Goal: Transaction & Acquisition: Book appointment/travel/reservation

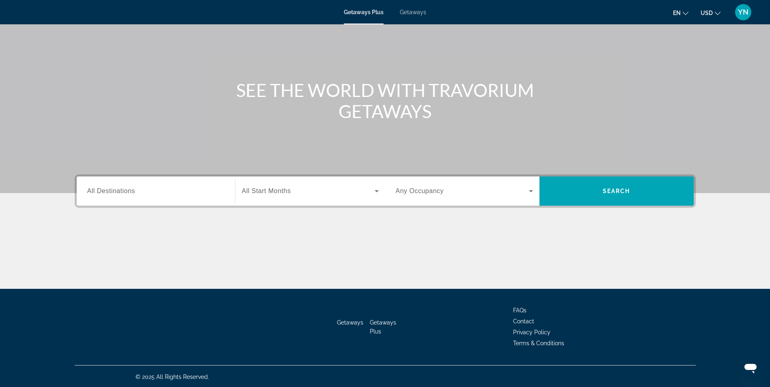
scroll to position [52, 0]
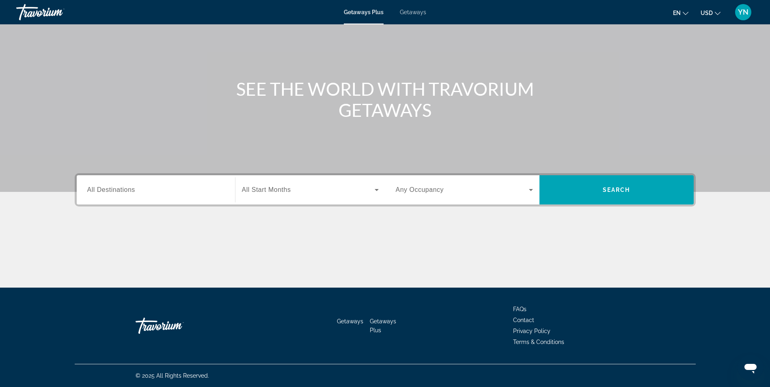
click at [113, 193] on span "All Destinations" at bounding box center [111, 189] width 48 height 7
click at [113, 193] on input "Destination All Destinations" at bounding box center [155, 190] width 137 height 10
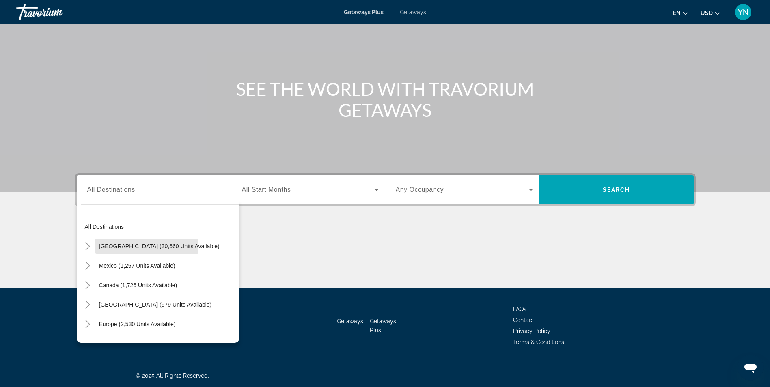
click at [132, 244] on span "United States (30,660 units available)" at bounding box center [159, 246] width 121 height 6
type input "**********"
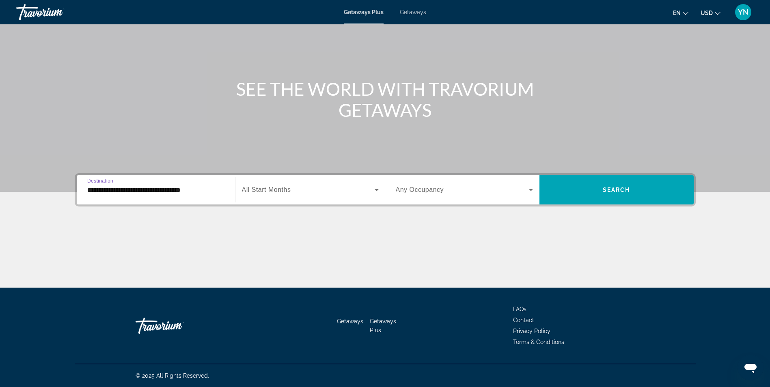
click at [306, 190] on span "Search widget" at bounding box center [308, 190] width 133 height 10
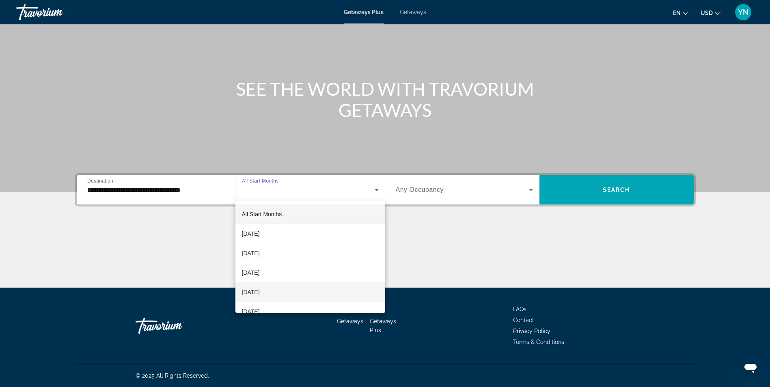
click at [260, 295] on span "[DATE]" at bounding box center [251, 292] width 18 height 10
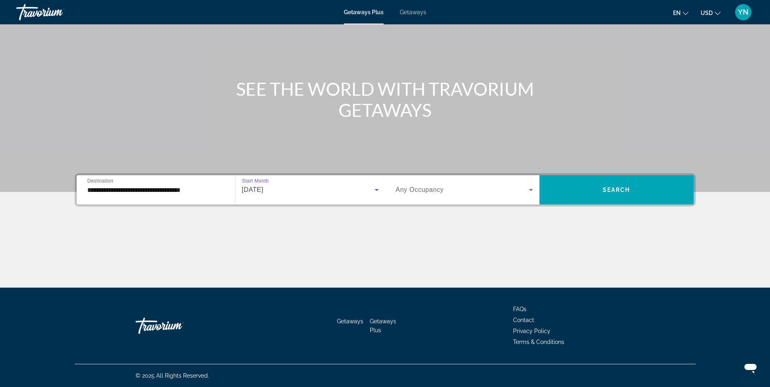
click at [506, 186] on span "Search widget" at bounding box center [462, 190] width 133 height 10
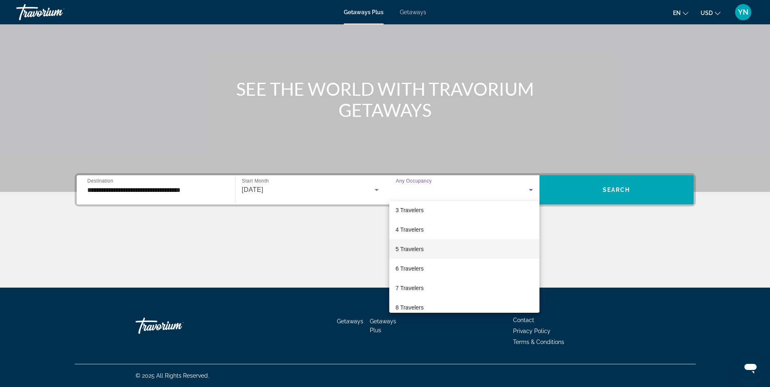
scroll to position [90, 0]
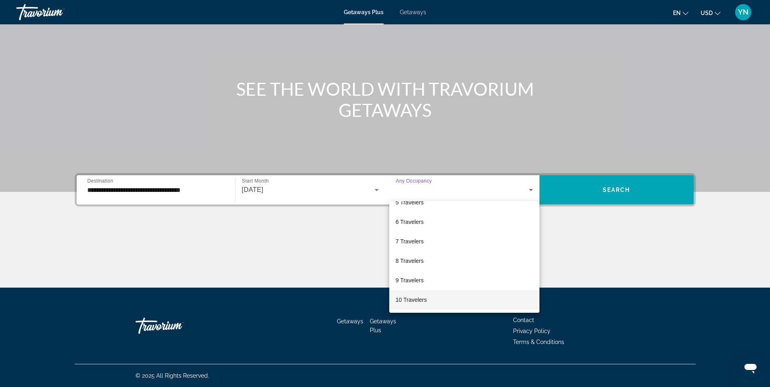
click at [446, 302] on mat-option "10 Travelers" at bounding box center [464, 299] width 150 height 19
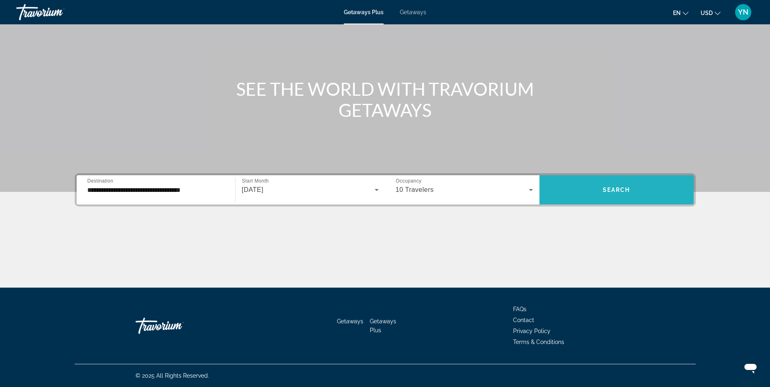
click at [644, 192] on span "Search widget" at bounding box center [616, 189] width 154 height 19
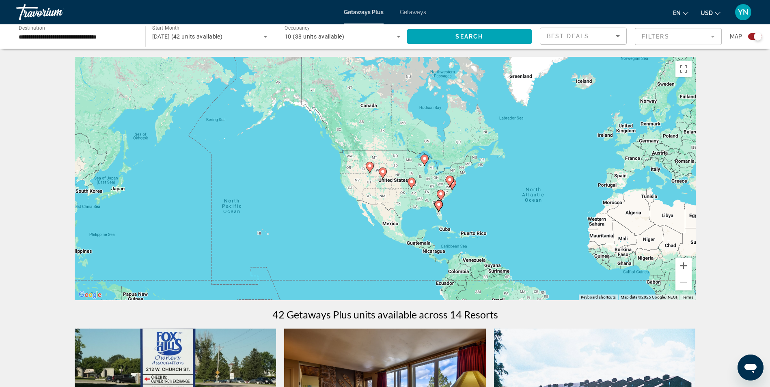
drag, startPoint x: 186, startPoint y: 139, endPoint x: 364, endPoint y: 168, distance: 179.7
click at [364, 168] on div "To activate drag with keyboard, press Alt + Enter. Once in keyboard drag state,…" at bounding box center [385, 179] width 621 height 244
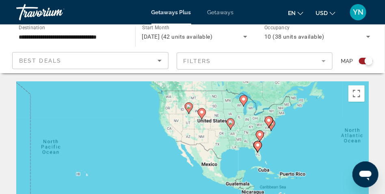
drag, startPoint x: 159, startPoint y: 142, endPoint x: 171, endPoint y: 98, distance: 46.2
click at [171, 98] on div "To activate drag with keyboard, press Alt + Enter. Once in keyboard drag state,…" at bounding box center [192, 162] width 352 height 162
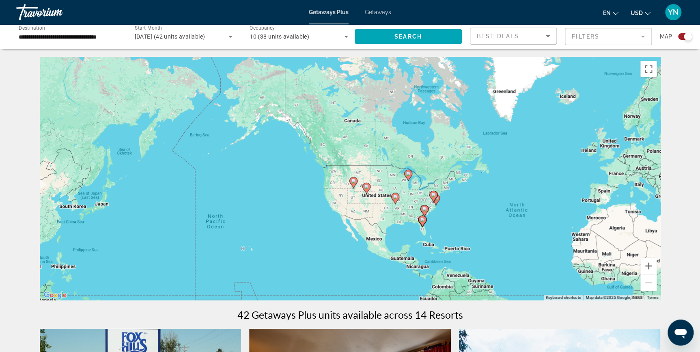
drag, startPoint x: 362, startPoint y: 139, endPoint x: 370, endPoint y: 190, distance: 52.2
click at [370, 190] on div "To activate drag with keyboard, press Alt + Enter. Once in keyboard drag state,…" at bounding box center [350, 179] width 621 height 244
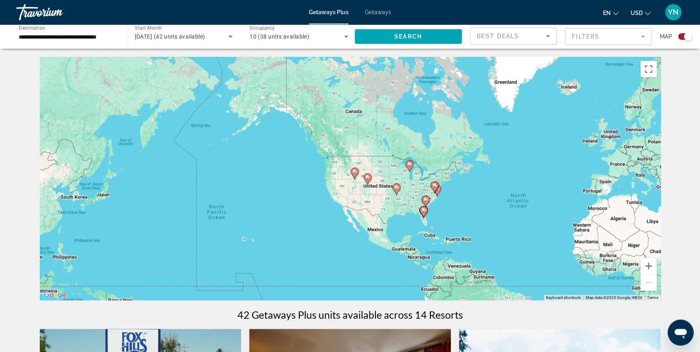
click at [642, 37] on mat-form-field "Filters" at bounding box center [608, 36] width 87 height 17
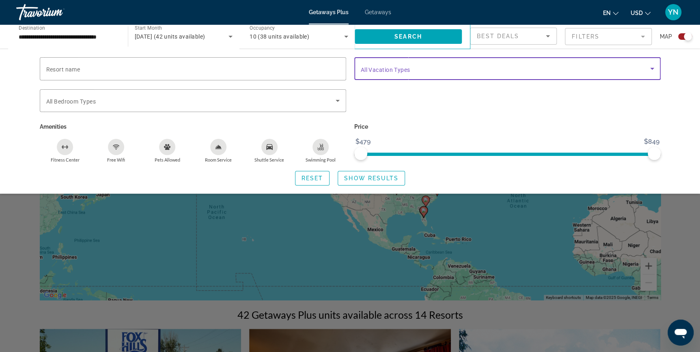
click at [568, 71] on span "Search widget" at bounding box center [505, 69] width 289 height 10
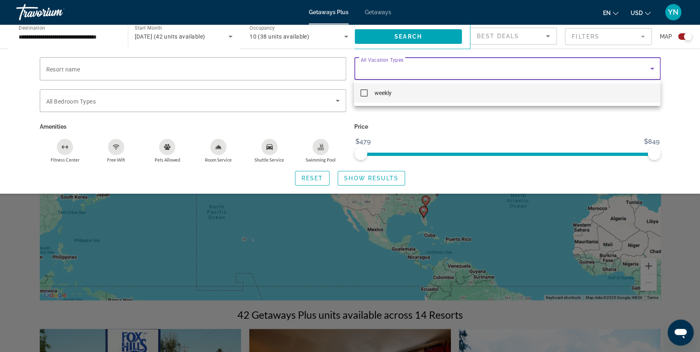
click at [568, 71] on div at bounding box center [350, 176] width 700 height 352
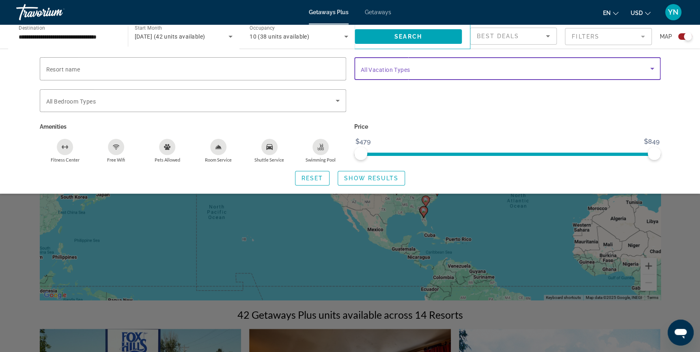
click at [568, 71] on span "Search widget" at bounding box center [505, 69] width 289 height 10
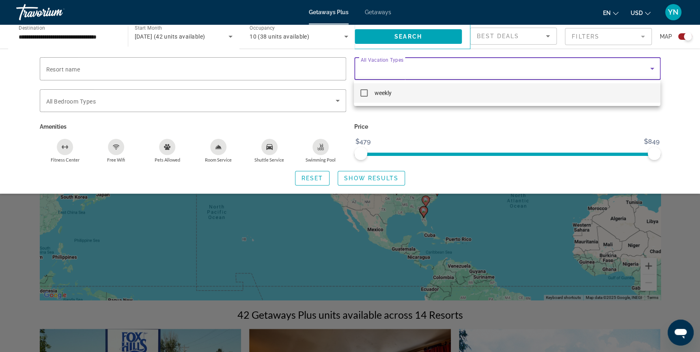
click at [568, 71] on div at bounding box center [350, 176] width 700 height 352
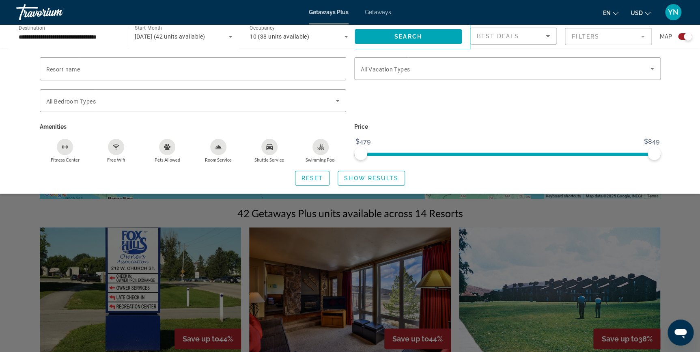
scroll to position [73, 0]
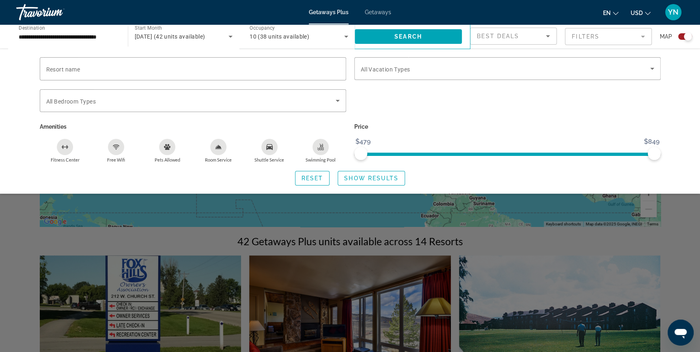
click at [378, 13] on span "Getaways" at bounding box center [378, 12] width 26 height 6
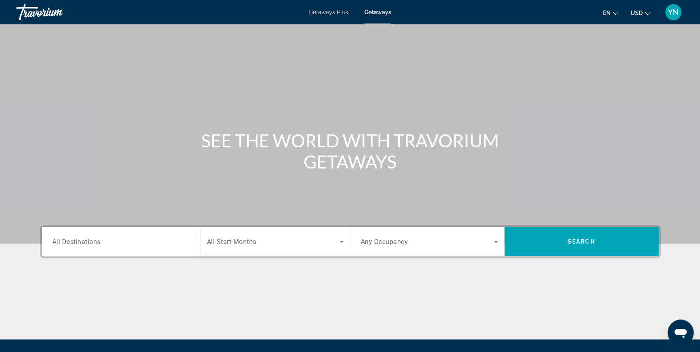
click at [336, 11] on span "Getaways Plus" at bounding box center [328, 12] width 39 height 6
click at [90, 242] on span "All Destinations" at bounding box center [76, 241] width 48 height 7
click at [90, 242] on input "Destination All Destinations" at bounding box center [120, 242] width 137 height 10
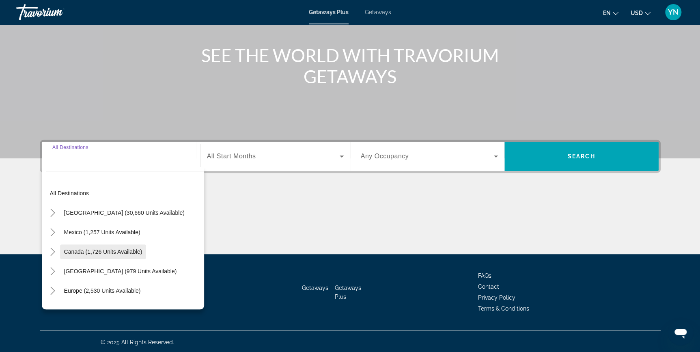
scroll to position [87, 0]
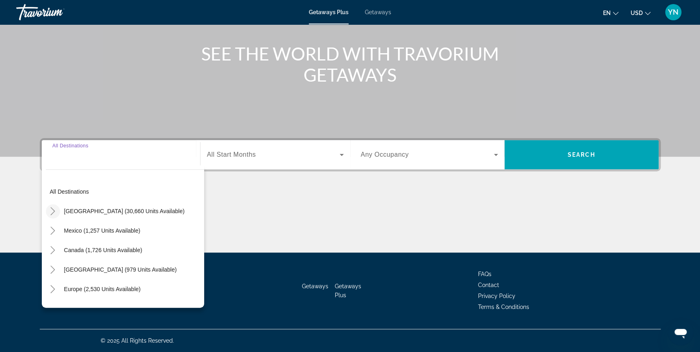
click at [52, 208] on icon "Toggle United States (30,660 units available)" at bounding box center [53, 211] width 4 height 8
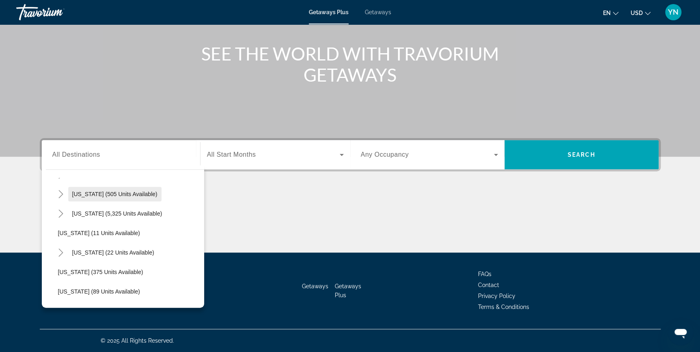
scroll to position [97, 0]
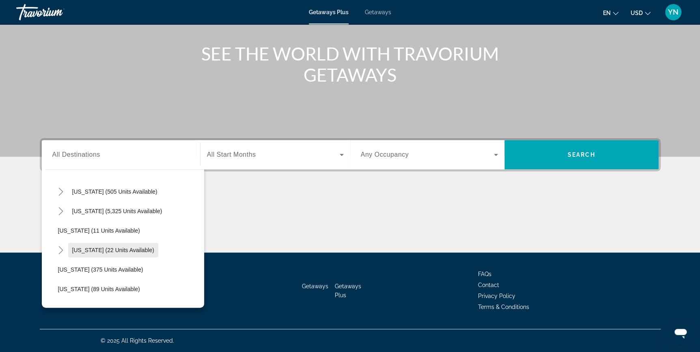
click at [84, 249] on span "[US_STATE] (22 units available)" at bounding box center [113, 250] width 82 height 6
type input "**********"
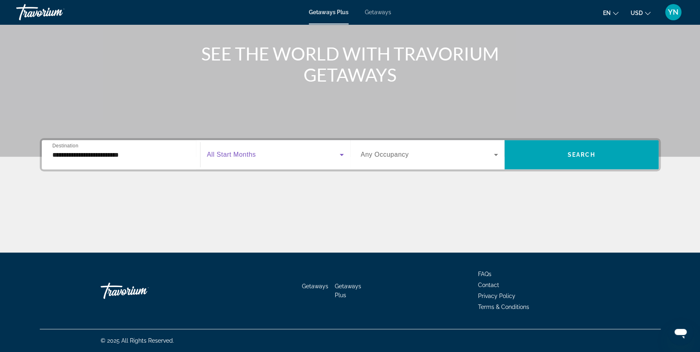
click at [326, 155] on span "Search widget" at bounding box center [273, 155] width 133 height 10
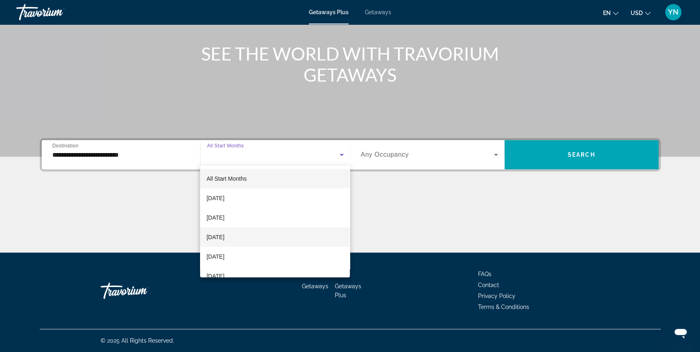
click at [224, 234] on span "[DATE]" at bounding box center [216, 237] width 18 height 10
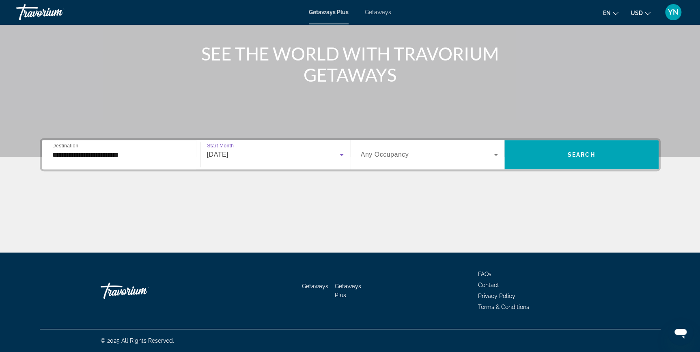
click at [448, 151] on span "Search widget" at bounding box center [427, 155] width 133 height 10
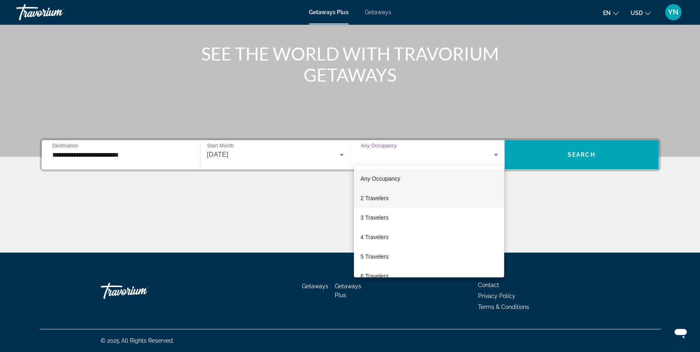
click at [374, 197] on span "2 Travelers" at bounding box center [374, 198] width 28 height 10
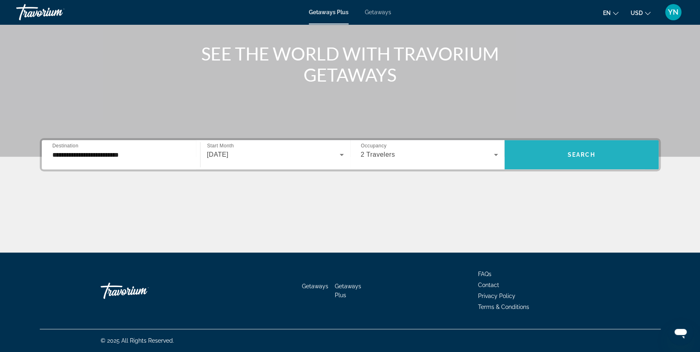
click at [549, 151] on span "Search widget" at bounding box center [582, 154] width 154 height 19
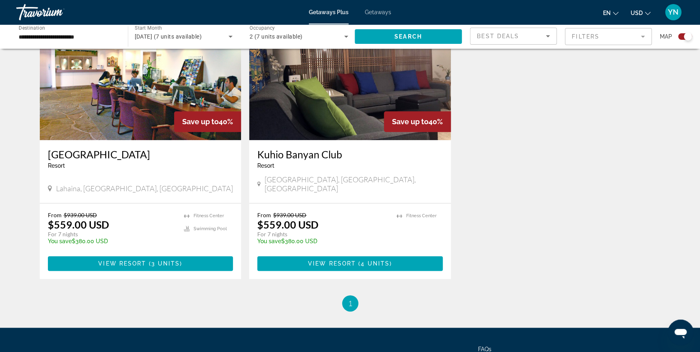
scroll to position [332, 0]
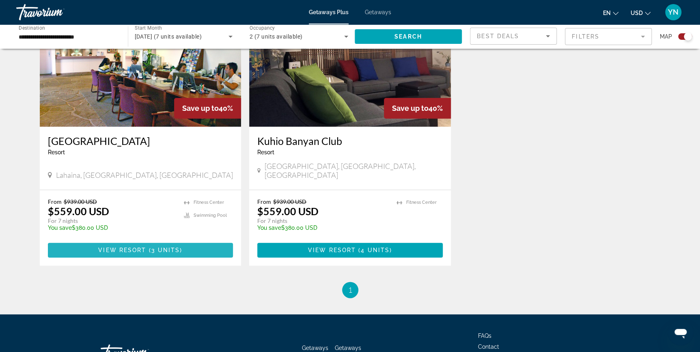
click at [178, 247] on span "3 units" at bounding box center [165, 250] width 29 height 6
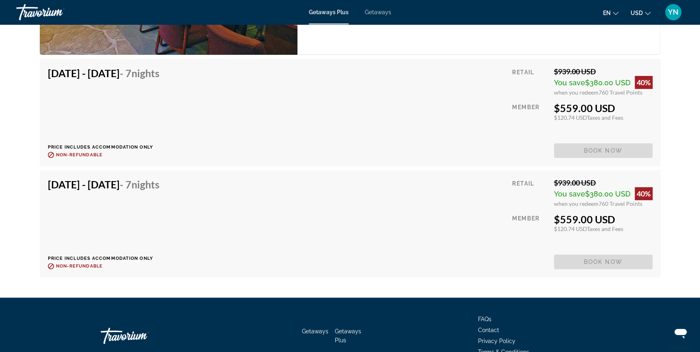
scroll to position [1550, 0]
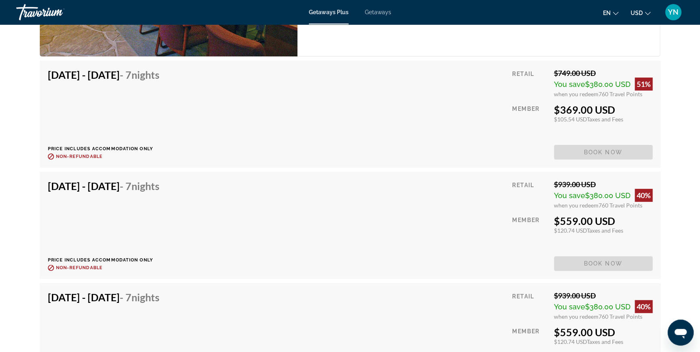
scroll to position [1587, 0]
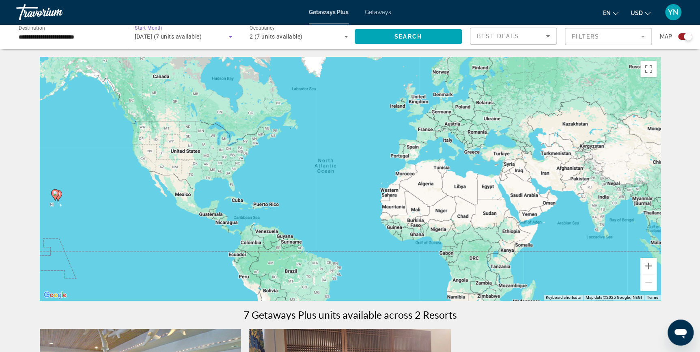
click at [231, 38] on icon "Search widget" at bounding box center [231, 37] width 10 height 10
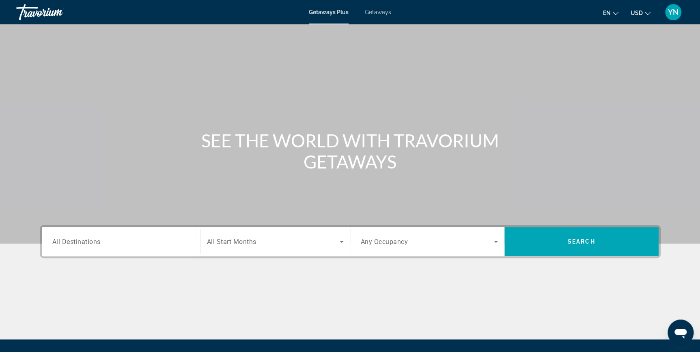
click at [95, 244] on span "All Destinations" at bounding box center [76, 241] width 48 height 8
click at [95, 244] on input "Destination All Destinations" at bounding box center [120, 242] width 137 height 10
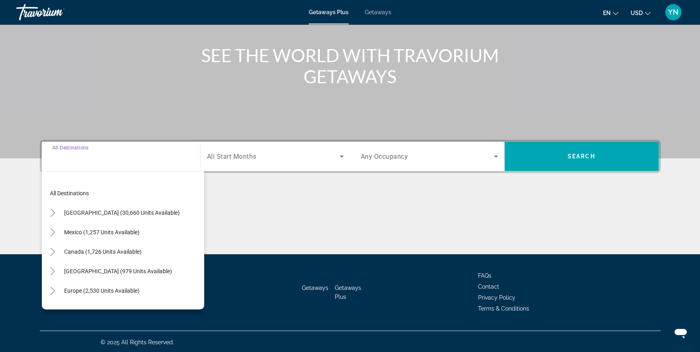
scroll to position [87, 0]
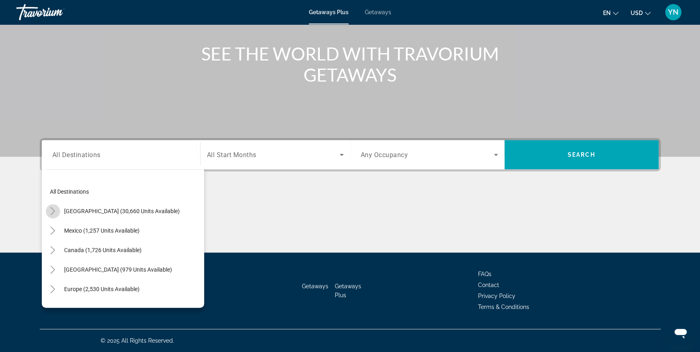
click at [53, 209] on icon "Toggle United States (30,660 units available)" at bounding box center [53, 211] width 8 height 8
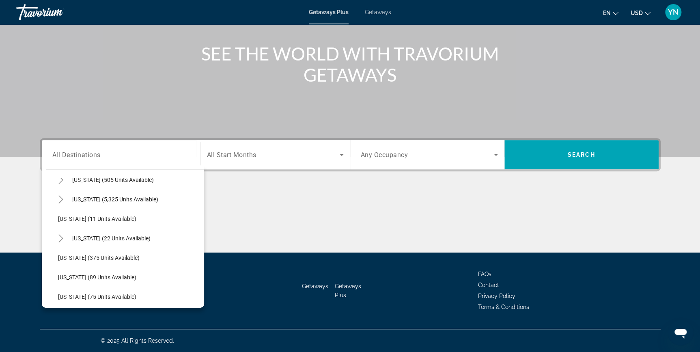
scroll to position [110, 0]
click at [73, 235] on span "[US_STATE] (22 units available)" at bounding box center [111, 237] width 78 height 6
type input "**********"
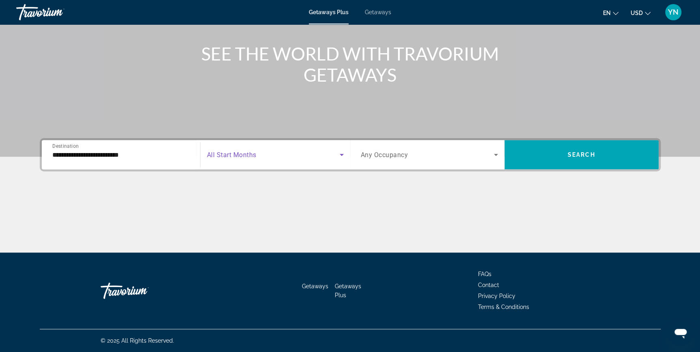
click at [287, 157] on span "Search widget" at bounding box center [273, 155] width 133 height 10
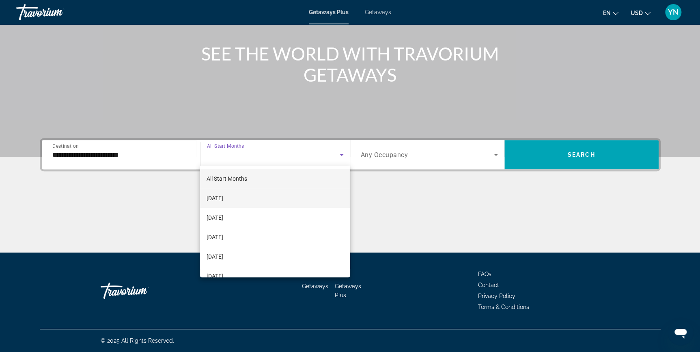
scroll to position [37, 0]
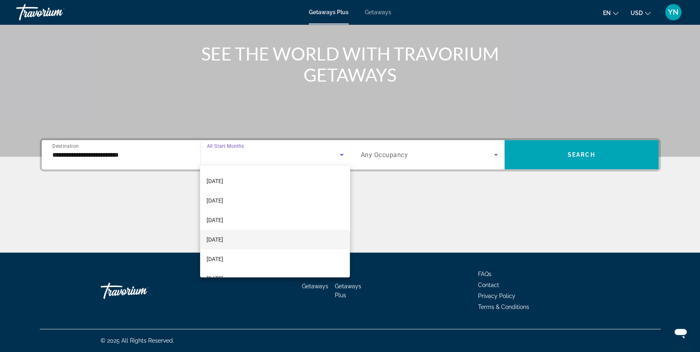
click at [223, 239] on span "[DATE]" at bounding box center [215, 240] width 17 height 10
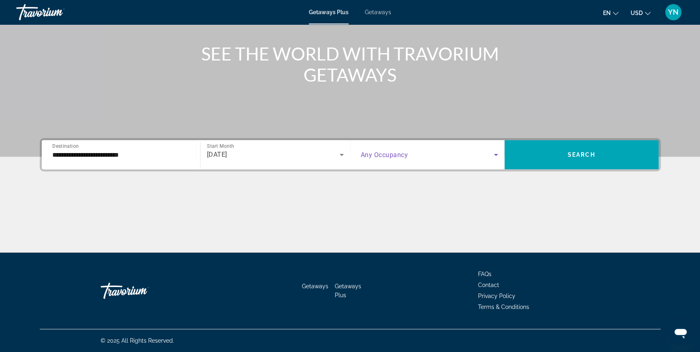
click at [479, 153] on span "Search widget" at bounding box center [427, 155] width 133 height 10
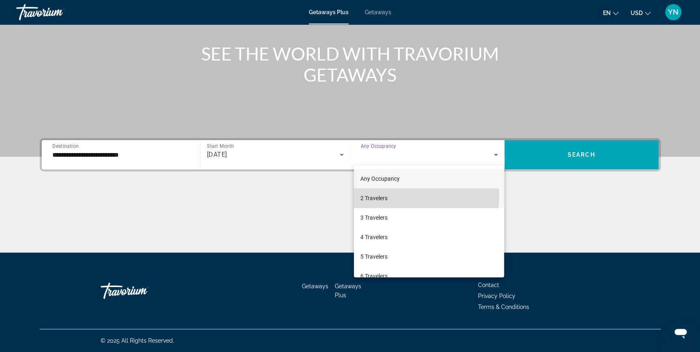
click at [414, 197] on mat-option "2 Travelers" at bounding box center [429, 197] width 150 height 19
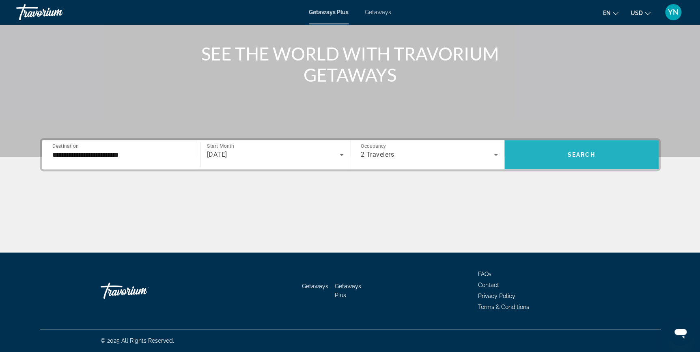
click at [604, 153] on span "Search widget" at bounding box center [582, 154] width 154 height 19
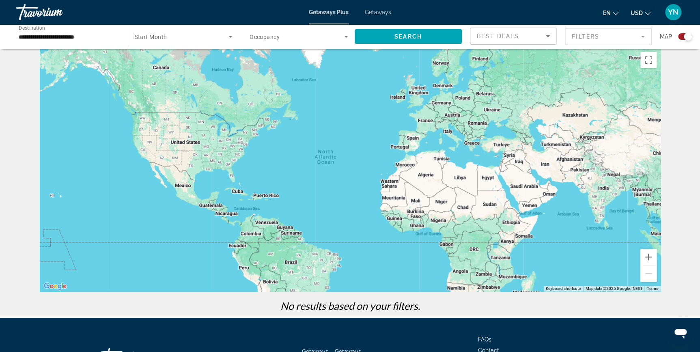
scroll to position [0, 0]
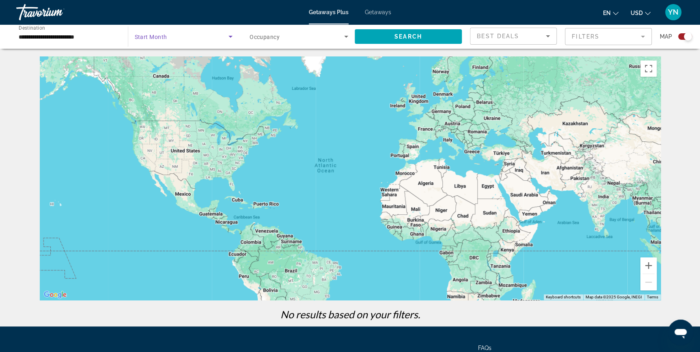
click at [179, 36] on span "Search widget" at bounding box center [182, 37] width 94 height 10
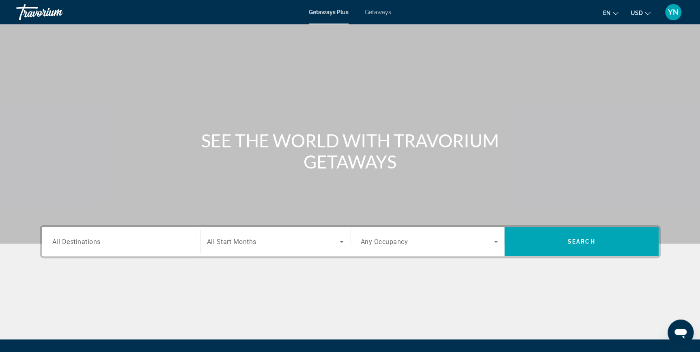
click at [89, 238] on span "All Destinations" at bounding box center [76, 241] width 48 height 8
click at [89, 238] on input "Destination All Destinations" at bounding box center [120, 242] width 137 height 10
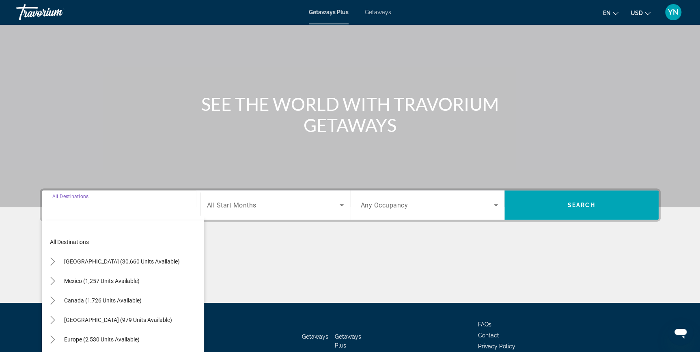
scroll to position [87, 0]
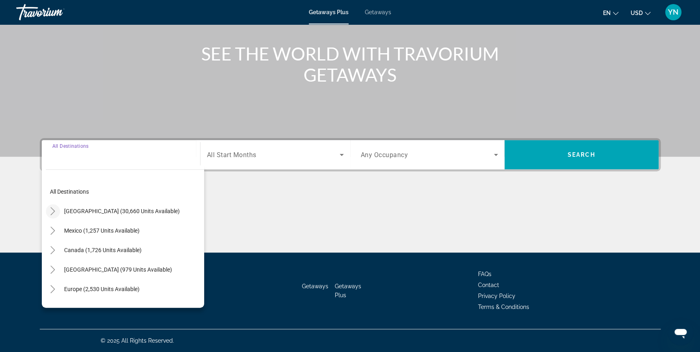
click at [54, 208] on icon "Toggle United States (30,660 units available)" at bounding box center [53, 211] width 8 height 8
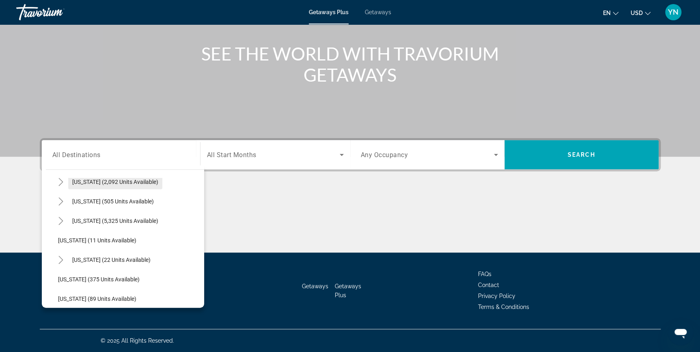
scroll to position [97, 0]
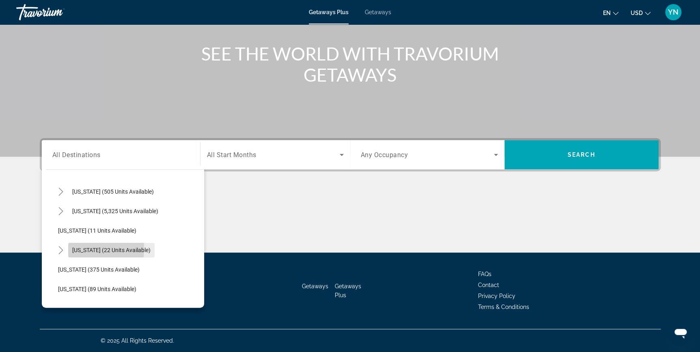
click at [79, 248] on span "Hawaii (22 units available)" at bounding box center [111, 250] width 78 height 6
type input "**********"
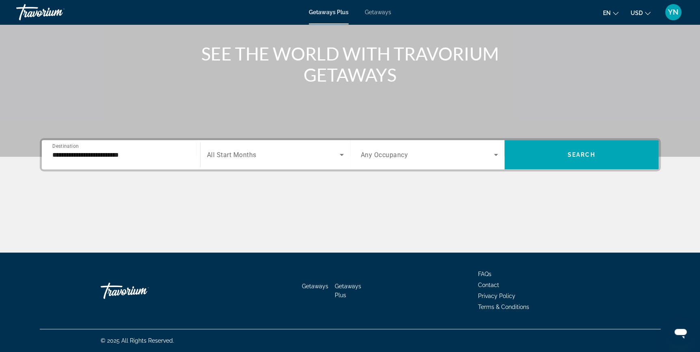
click at [246, 153] on span "All Start Months" at bounding box center [232, 155] width 50 height 8
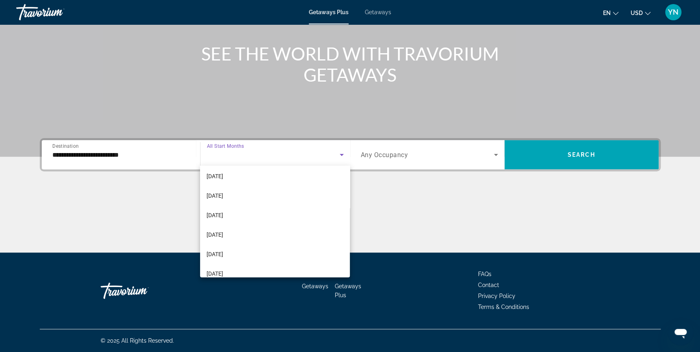
scroll to position [73, 0]
click at [223, 220] on span "February 2026" at bounding box center [215, 222] width 17 height 10
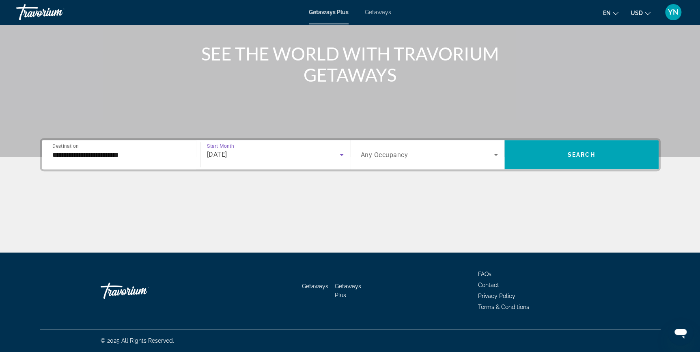
click at [442, 151] on span "Search widget" at bounding box center [427, 155] width 133 height 10
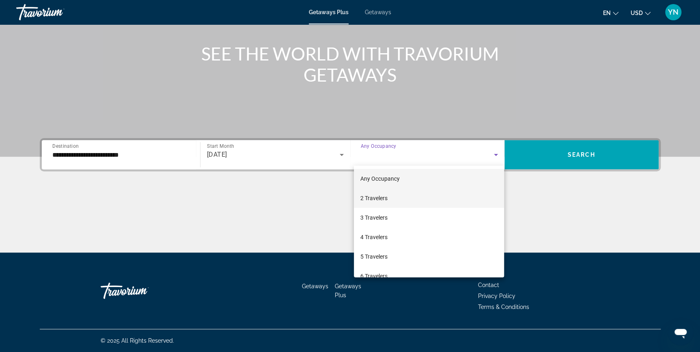
click at [417, 198] on mat-option "2 Travelers" at bounding box center [429, 197] width 150 height 19
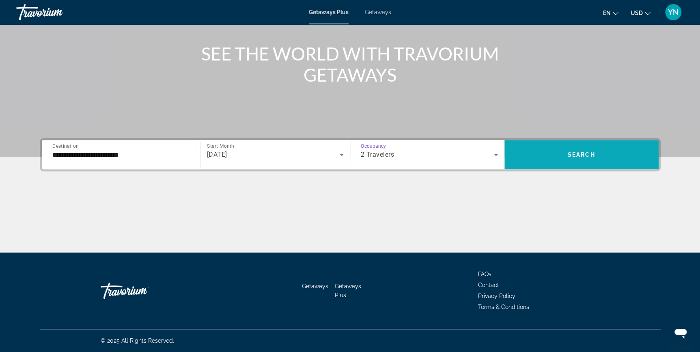
click at [542, 156] on span "Search widget" at bounding box center [582, 154] width 154 height 19
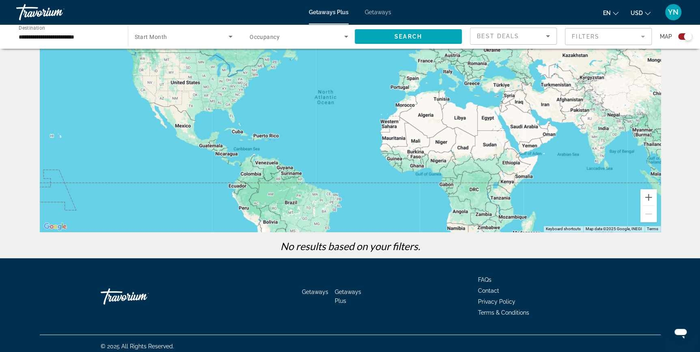
scroll to position [74, 0]
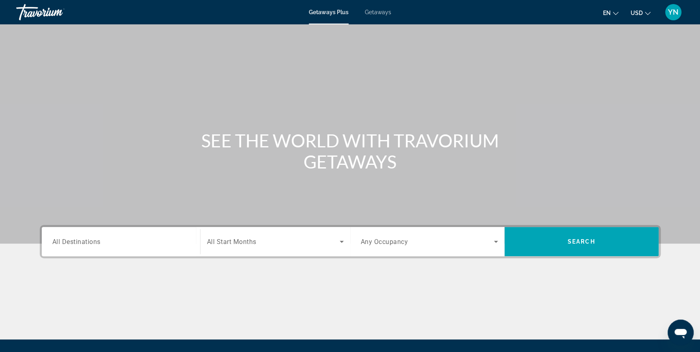
click at [85, 242] on span "All Destinations" at bounding box center [76, 241] width 48 height 8
click at [85, 242] on input "Destination All Destinations" at bounding box center [120, 242] width 137 height 10
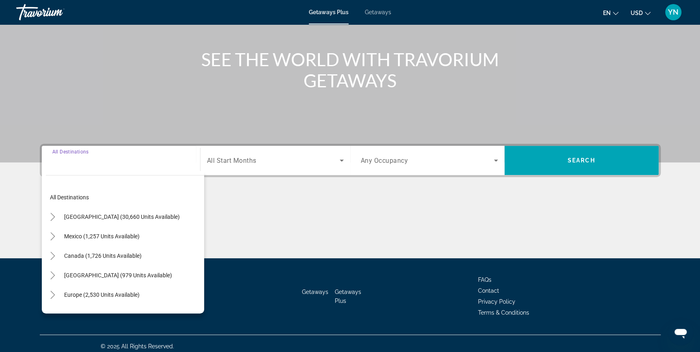
scroll to position [87, 0]
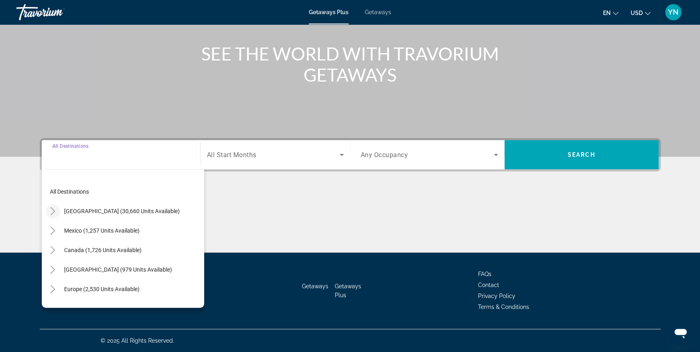
click at [50, 211] on icon "Toggle United States (30,660 units available)" at bounding box center [53, 211] width 8 height 8
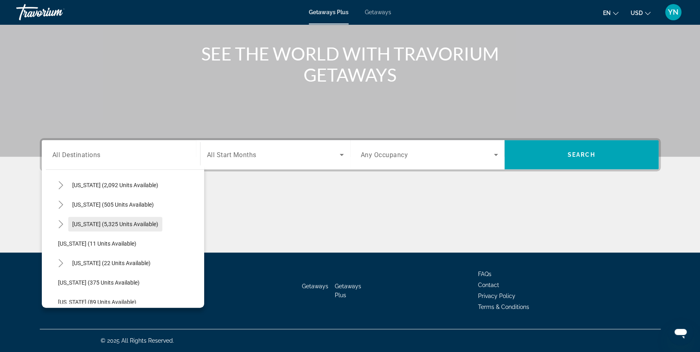
scroll to position [97, 0]
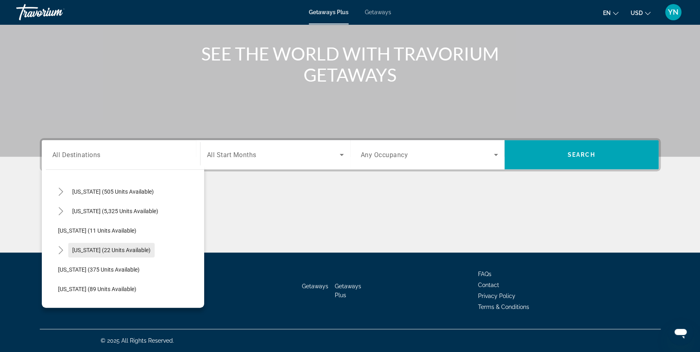
click at [83, 247] on span "Hawaii (22 units available)" at bounding box center [111, 250] width 78 height 6
type input "**********"
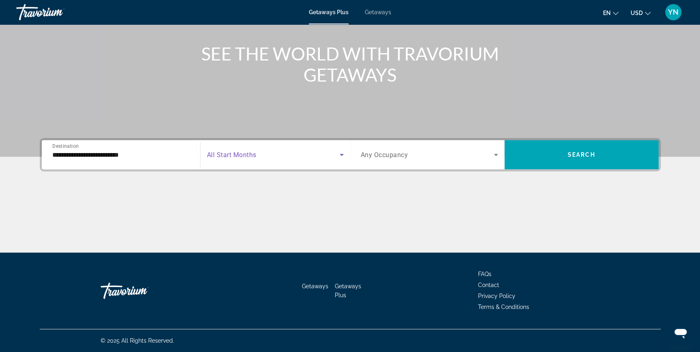
click at [330, 157] on span "Search widget" at bounding box center [273, 155] width 133 height 10
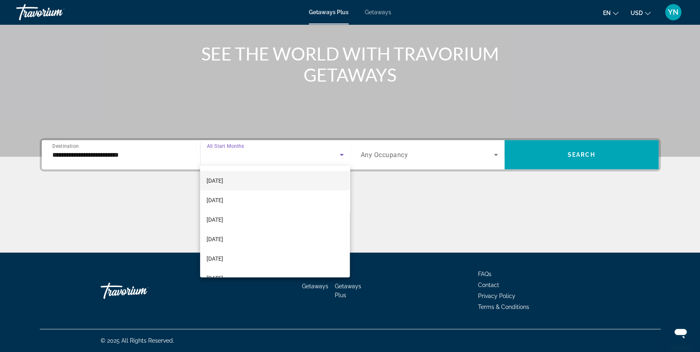
scroll to position [73, 0]
click at [260, 240] on mat-option "March 2026" at bounding box center [275, 241] width 150 height 19
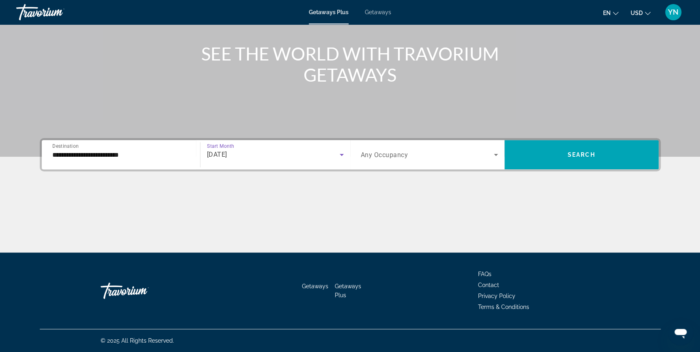
click at [463, 154] on span "Search widget" at bounding box center [427, 155] width 133 height 10
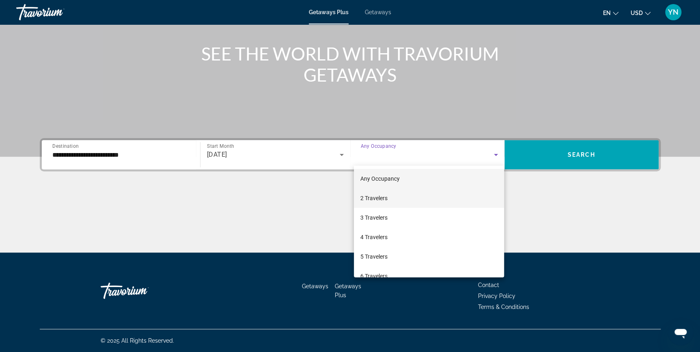
click at [401, 196] on mat-option "2 Travelers" at bounding box center [429, 197] width 150 height 19
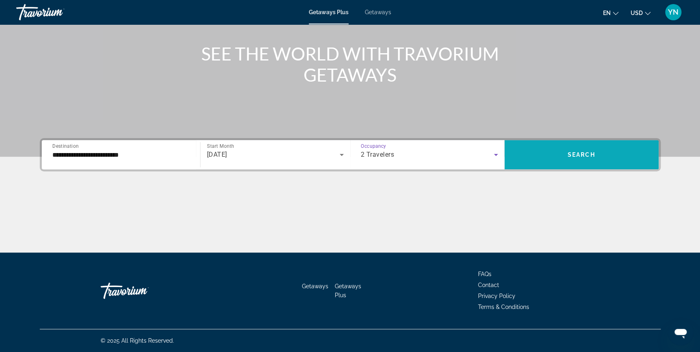
click at [580, 150] on span "Search widget" at bounding box center [582, 154] width 154 height 19
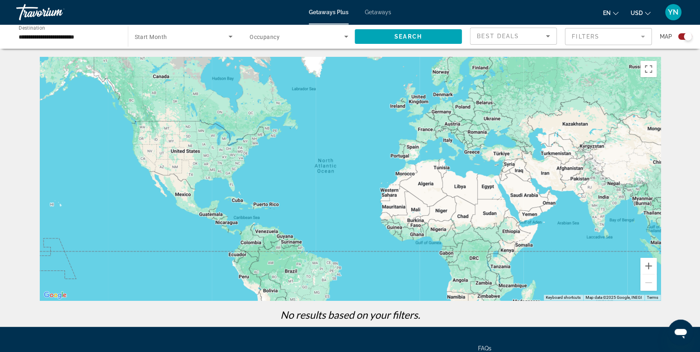
click at [376, 12] on span "Getaways" at bounding box center [378, 12] width 26 height 6
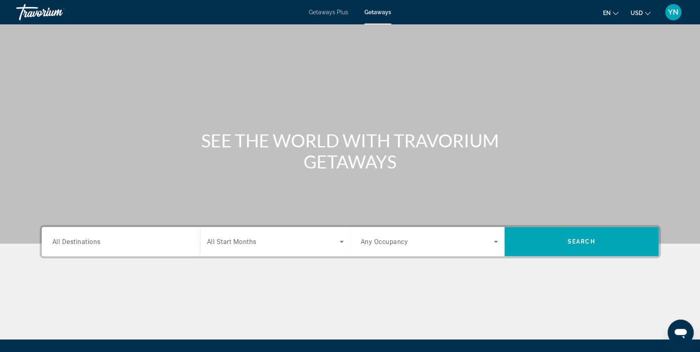
click at [72, 248] on div "Search widget" at bounding box center [120, 241] width 137 height 23
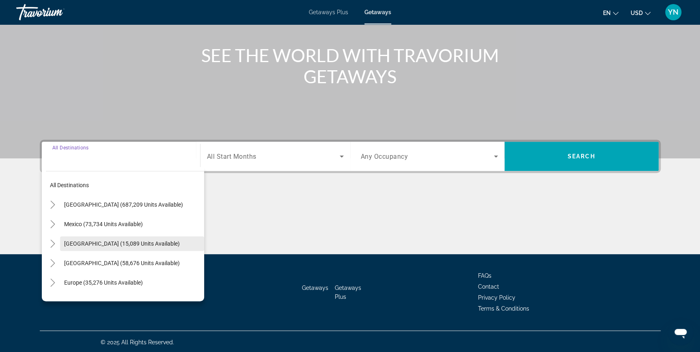
scroll to position [87, 0]
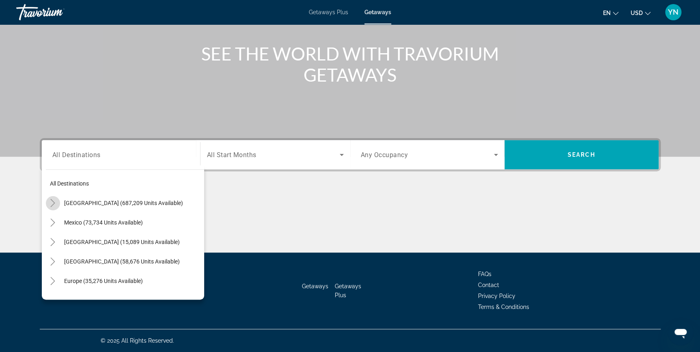
click at [54, 203] on icon "Toggle United States (687,209 units available)" at bounding box center [53, 203] width 4 height 8
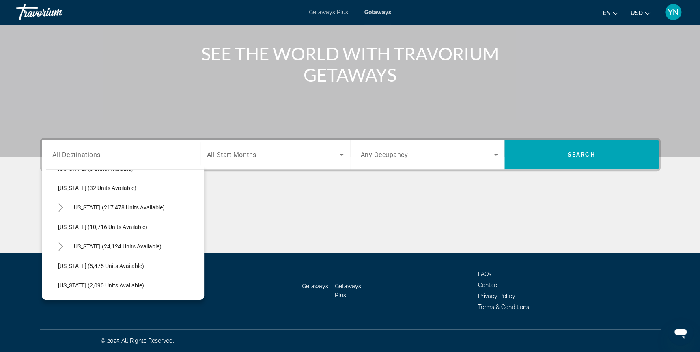
scroll to position [134, 0]
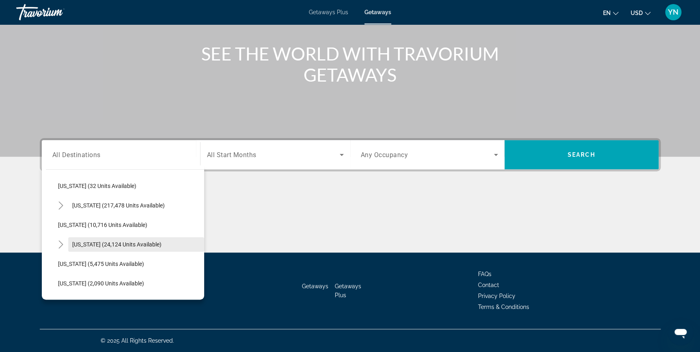
click at [85, 246] on span "Hawaii (24,124 units available)" at bounding box center [116, 244] width 89 height 6
type input "**********"
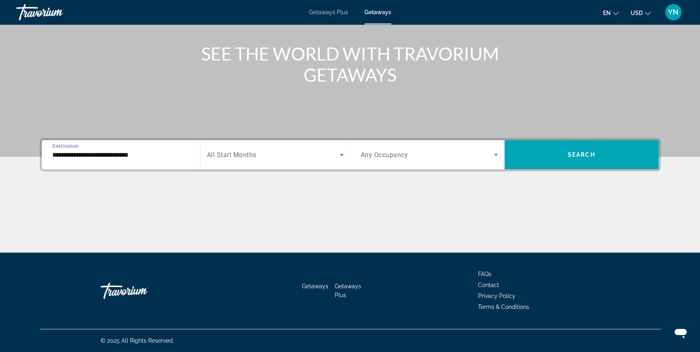
click at [267, 150] on span "Search widget" at bounding box center [273, 155] width 133 height 10
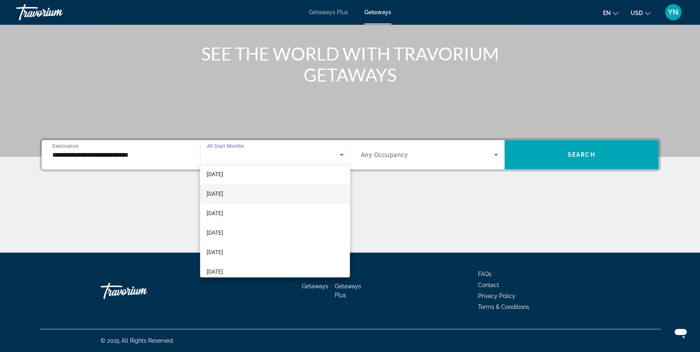
scroll to position [37, 0]
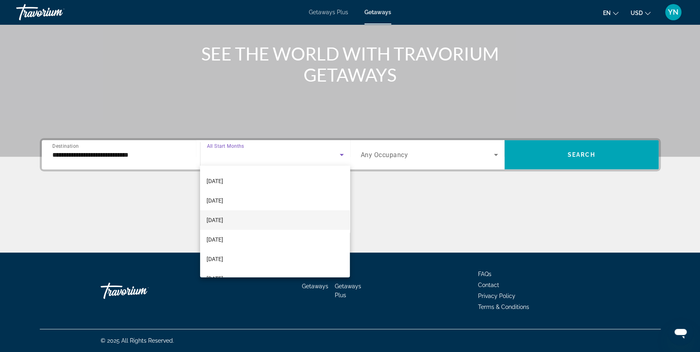
click at [223, 220] on span "[DATE]" at bounding box center [215, 220] width 17 height 10
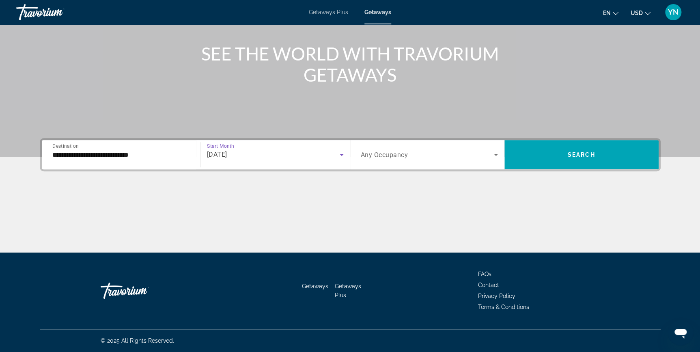
click at [440, 157] on span "Search widget" at bounding box center [427, 155] width 133 height 10
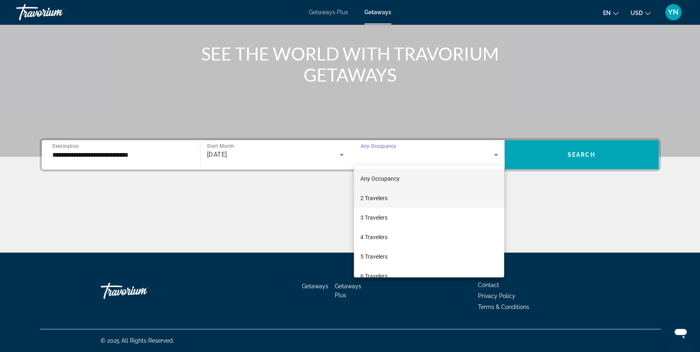
click at [401, 198] on mat-option "2 Travelers" at bounding box center [429, 197] width 150 height 19
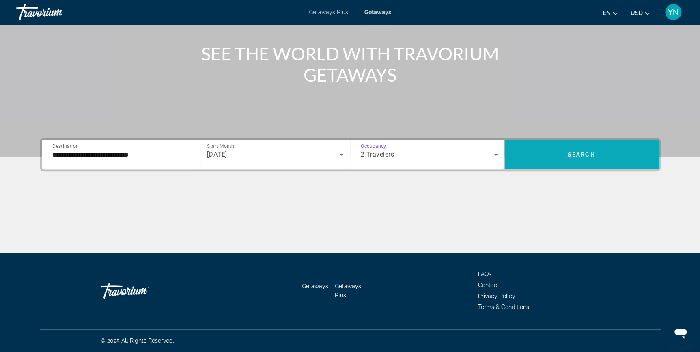
click at [584, 158] on span "Search widget" at bounding box center [582, 154] width 154 height 19
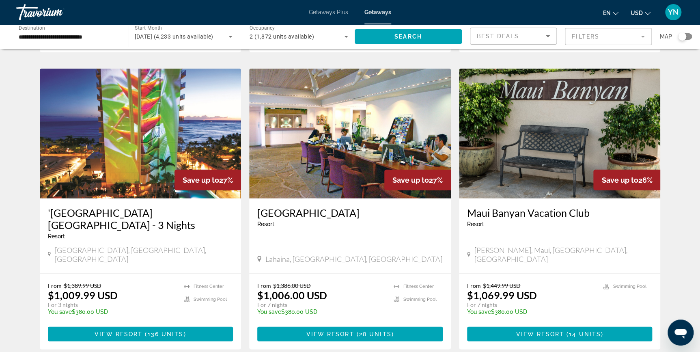
scroll to position [922, 0]
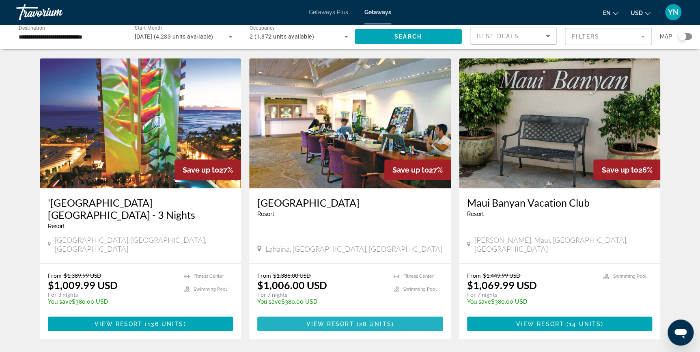
click at [362, 321] on span "28 units" at bounding box center [375, 324] width 32 height 6
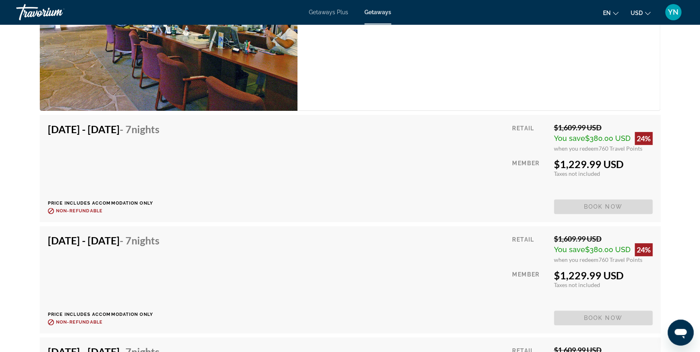
scroll to position [1550, 0]
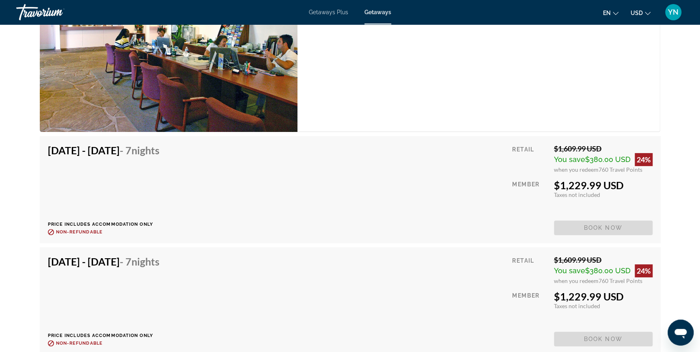
click at [336, 11] on span "Getaways Plus" at bounding box center [328, 12] width 39 height 6
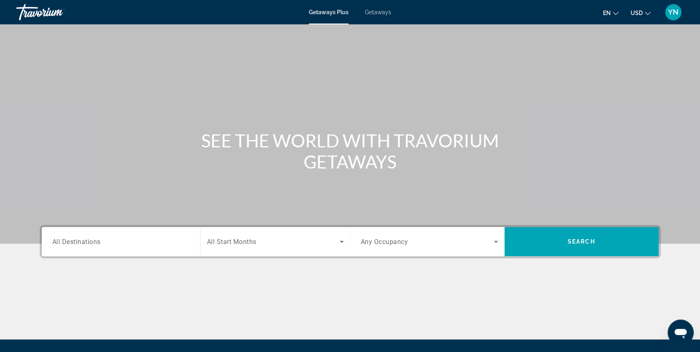
click at [83, 239] on span "All Destinations" at bounding box center [76, 241] width 48 height 8
click at [83, 239] on input "Destination All Destinations" at bounding box center [120, 242] width 137 height 10
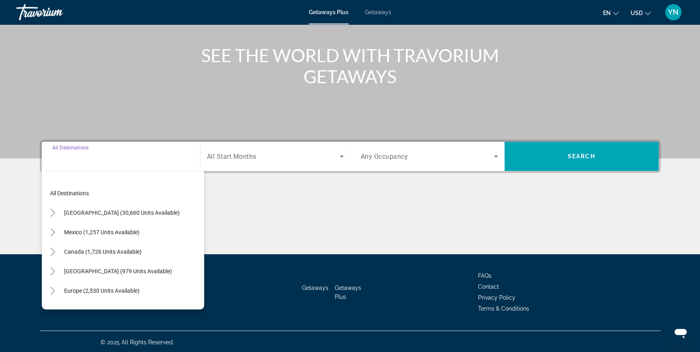
scroll to position [87, 0]
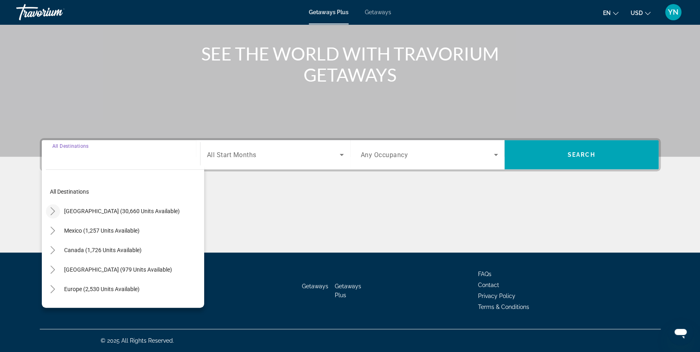
click at [55, 208] on icon "Toggle United States (30,660 units available)" at bounding box center [53, 211] width 8 height 8
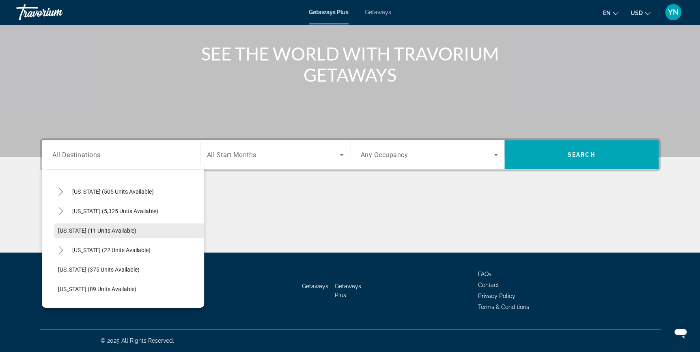
scroll to position [134, 0]
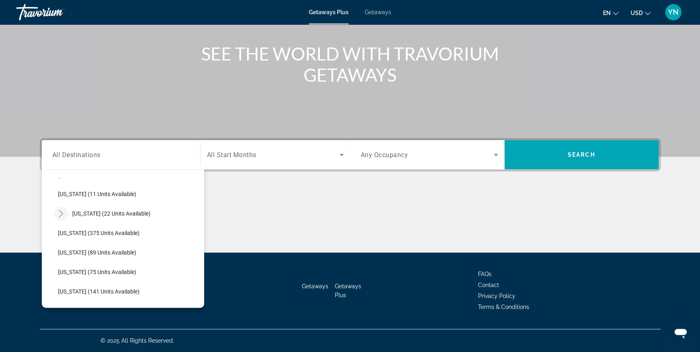
click at [59, 213] on icon "Toggle Hawaii (22 units available)" at bounding box center [61, 213] width 8 height 8
click at [75, 231] on span "Maui (12 units available)" at bounding box center [97, 233] width 63 height 6
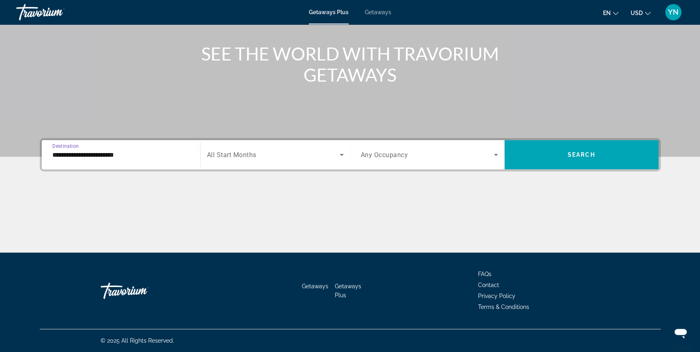
click at [58, 153] on input "**********" at bounding box center [120, 155] width 137 height 10
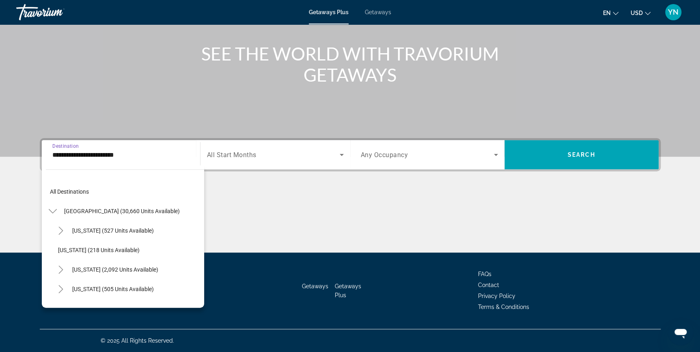
scroll to position [126, 0]
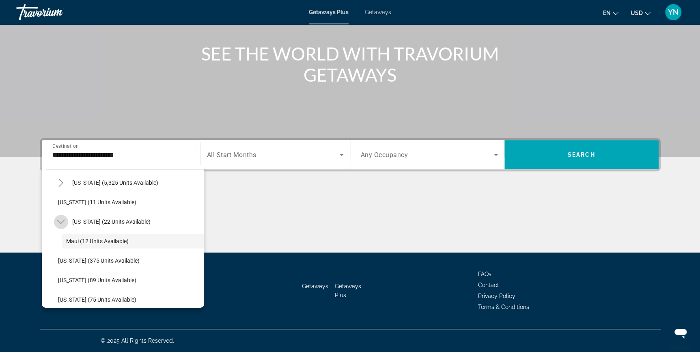
click at [60, 222] on icon "Toggle Hawaii (22 units available)" at bounding box center [61, 222] width 8 height 4
click at [60, 222] on icon "Toggle Hawaii (22 units available)" at bounding box center [61, 222] width 8 height 8
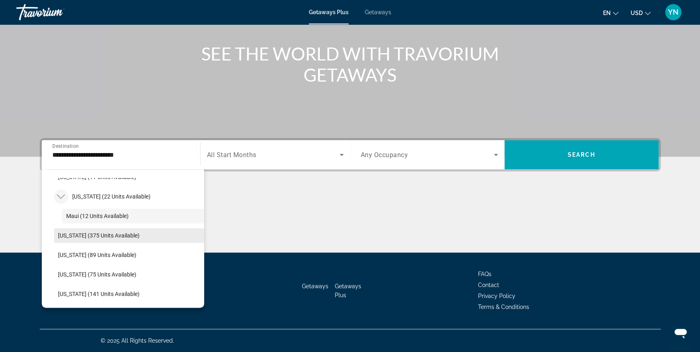
scroll to position [163, 0]
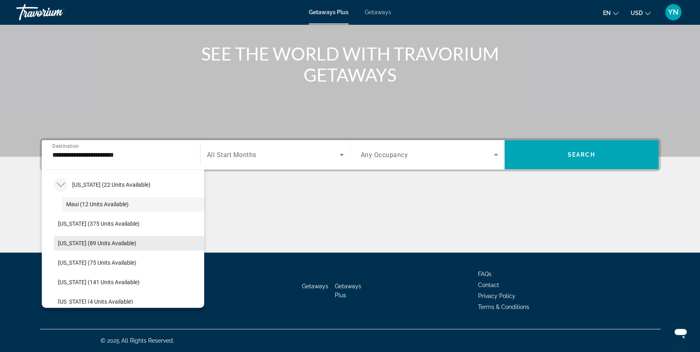
click at [73, 243] on span "[US_STATE] (89 units available)" at bounding box center [97, 243] width 78 height 6
type input "**********"
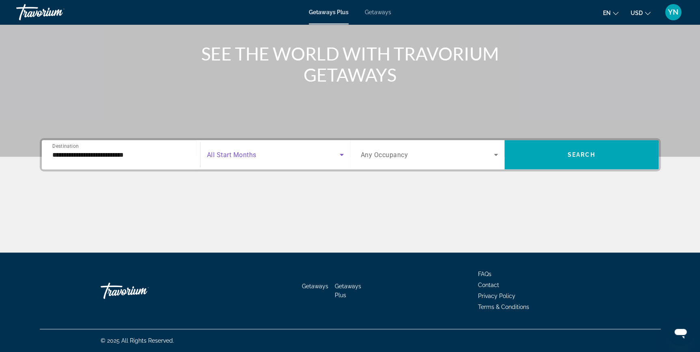
click at [305, 154] on span "Search widget" at bounding box center [273, 155] width 133 height 10
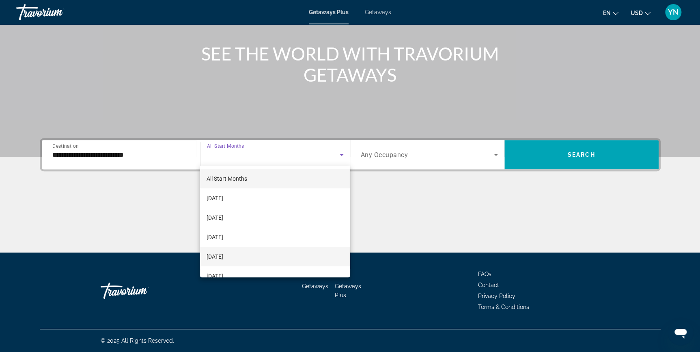
click at [223, 260] on span "[DATE]" at bounding box center [215, 257] width 17 height 10
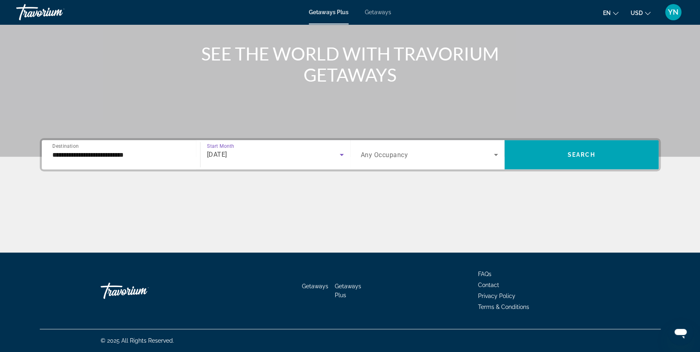
click at [469, 152] on span "Search widget" at bounding box center [427, 155] width 133 height 10
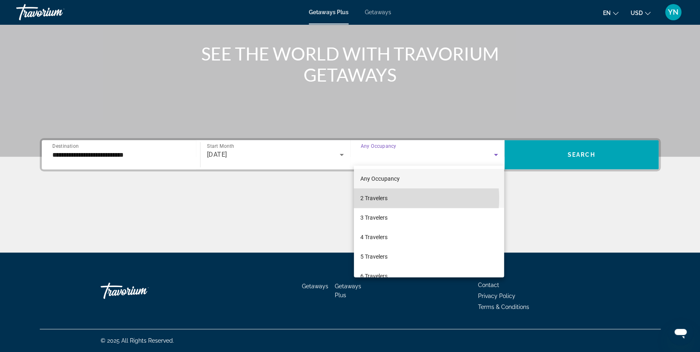
click at [392, 198] on mat-option "2 Travelers" at bounding box center [429, 197] width 150 height 19
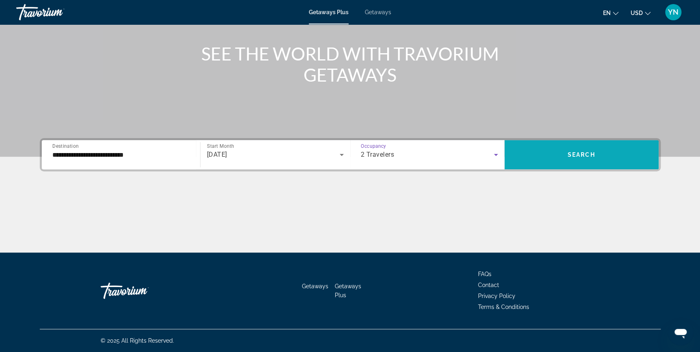
click at [556, 157] on span "Search widget" at bounding box center [582, 154] width 154 height 19
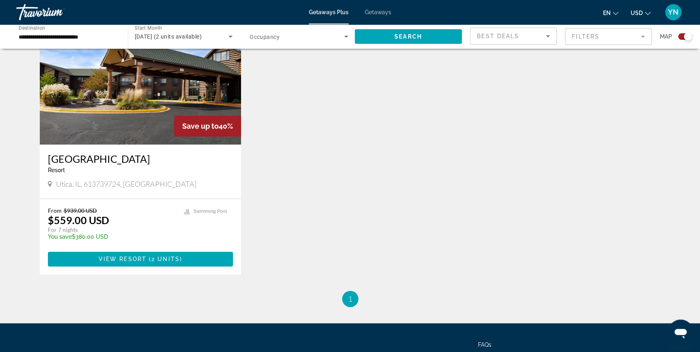
scroll to position [332, 0]
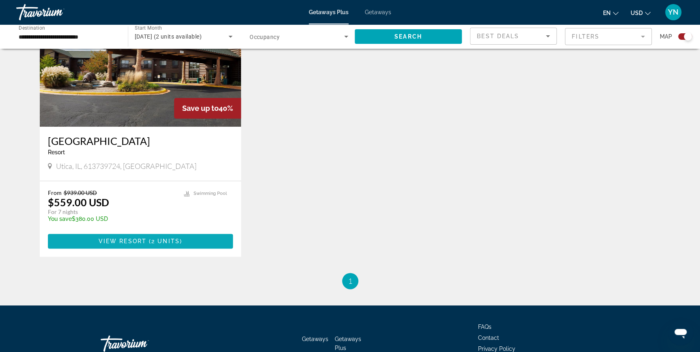
click at [161, 237] on span "Main content" at bounding box center [140, 240] width 185 height 19
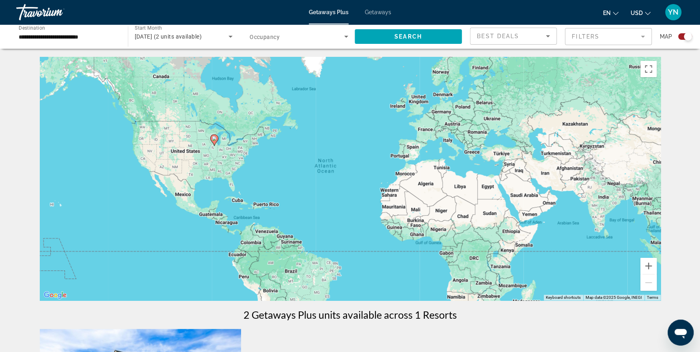
click at [226, 36] on icon "Search widget" at bounding box center [231, 37] width 10 height 10
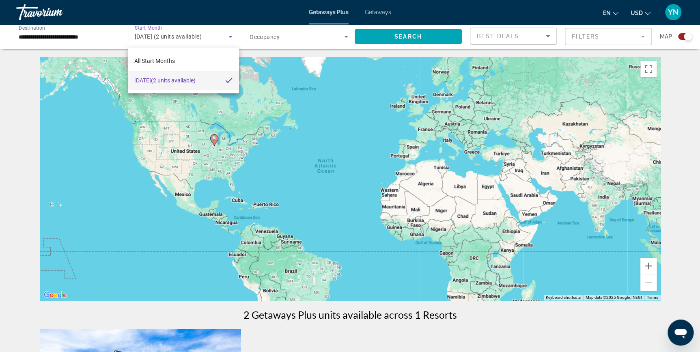
click at [183, 113] on div at bounding box center [350, 176] width 700 height 352
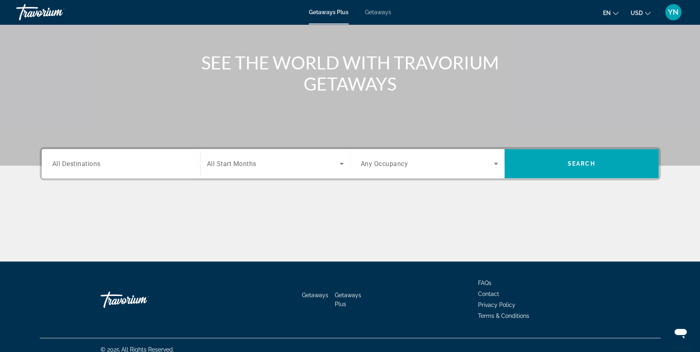
scroll to position [87, 0]
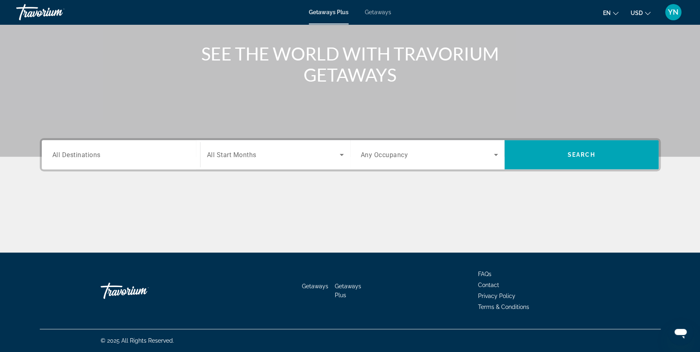
click at [81, 151] on span "All Destinations" at bounding box center [76, 155] width 48 height 8
click at [81, 150] on input "Destination All Destinations" at bounding box center [120, 155] width 137 height 10
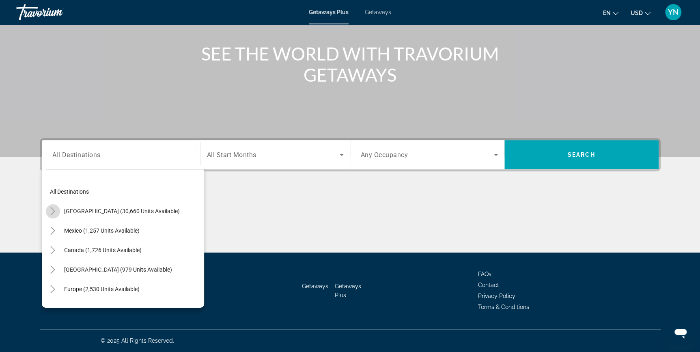
click at [52, 209] on icon "Toggle United States (30,660 units available)" at bounding box center [53, 211] width 8 height 8
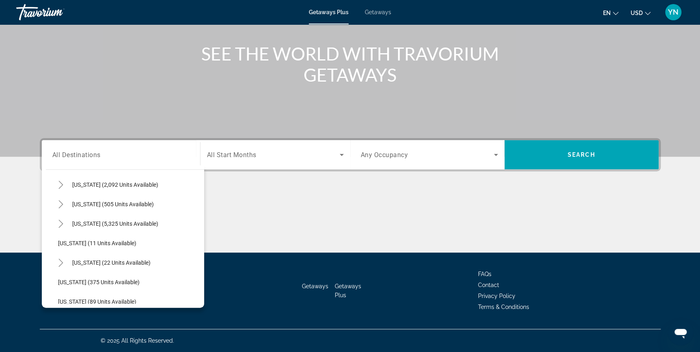
scroll to position [97, 0]
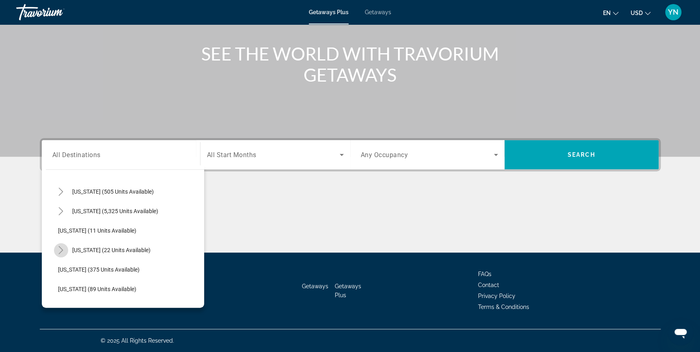
click at [61, 248] on icon "Toggle Hawaii (22 units available)" at bounding box center [61, 250] width 4 height 8
click at [75, 268] on span "Maui (12 units available)" at bounding box center [97, 269] width 63 height 6
type input "**********"
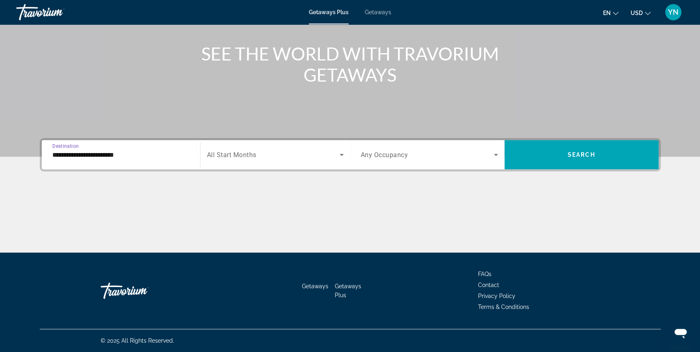
click at [273, 150] on span "Search widget" at bounding box center [273, 155] width 133 height 10
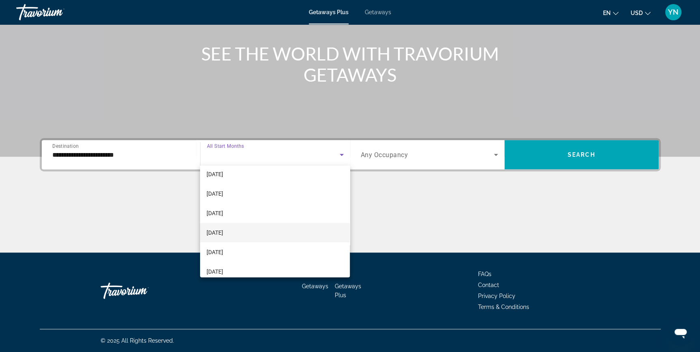
scroll to position [37, 0]
click at [377, 10] on div at bounding box center [350, 176] width 700 height 352
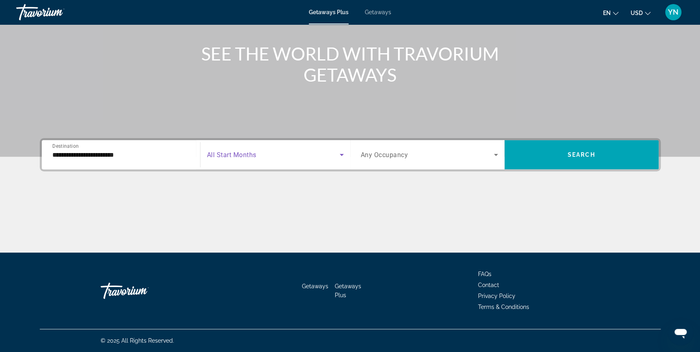
click at [287, 155] on span "Search widget" at bounding box center [273, 155] width 133 height 10
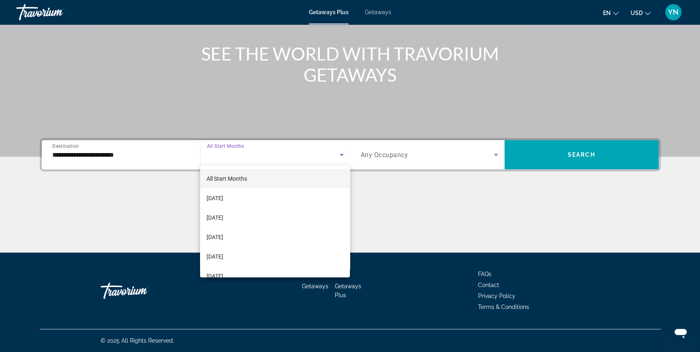
click at [376, 10] on div at bounding box center [350, 176] width 700 height 352
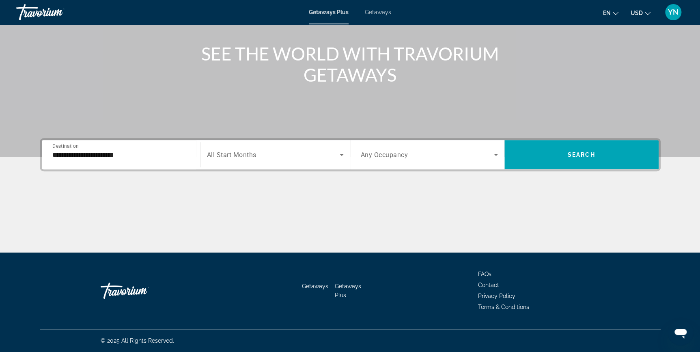
click at [376, 10] on span "Getaways" at bounding box center [378, 12] width 26 height 6
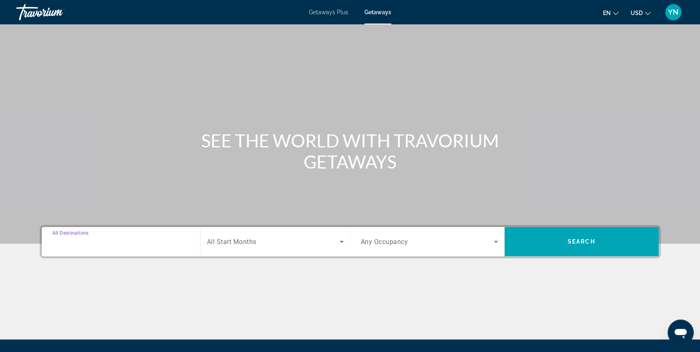
click at [123, 243] on input "Destination All Destinations" at bounding box center [120, 242] width 137 height 10
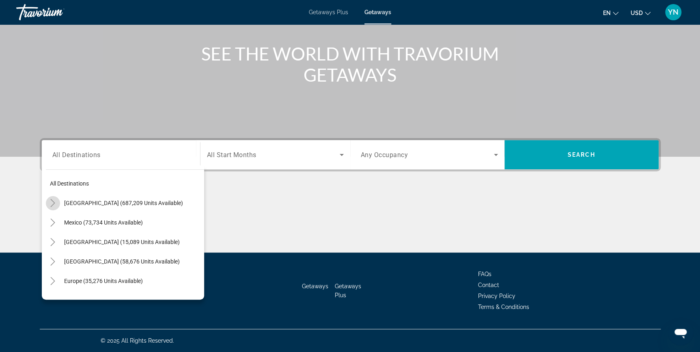
click at [51, 202] on icon "Toggle United States (687,209 units available)" at bounding box center [53, 203] width 8 height 8
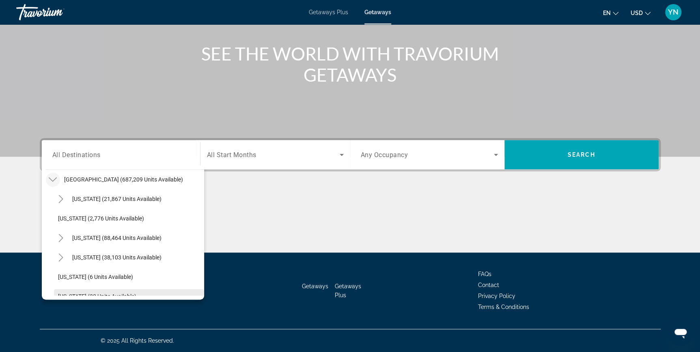
scroll to position [134, 0]
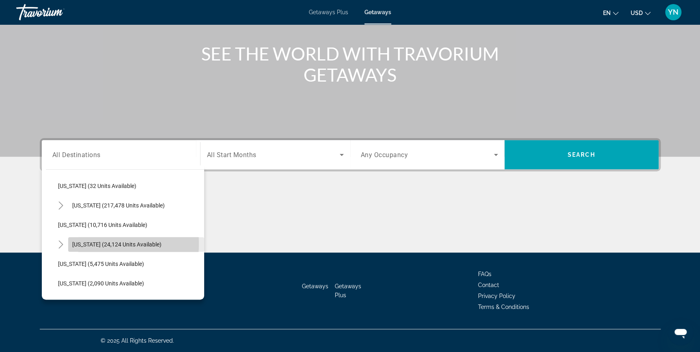
click at [86, 243] on span "Hawaii (24,124 units available)" at bounding box center [116, 244] width 89 height 6
type input "**********"
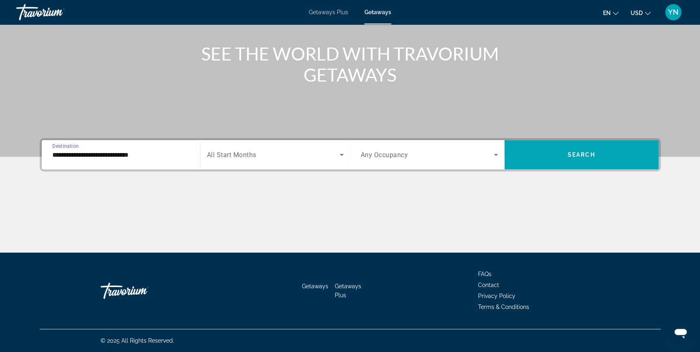
click at [328, 157] on span "Search widget" at bounding box center [273, 155] width 133 height 10
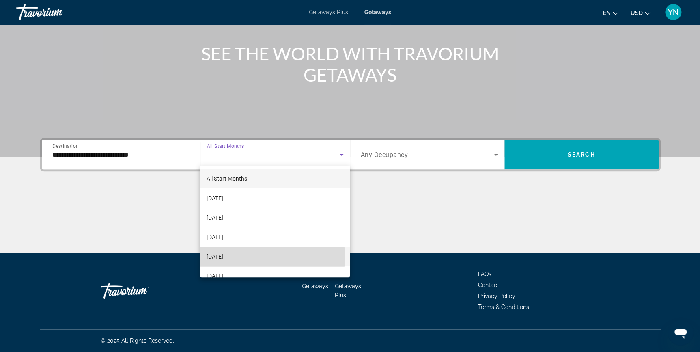
click at [253, 257] on mat-option "[DATE]" at bounding box center [275, 256] width 150 height 19
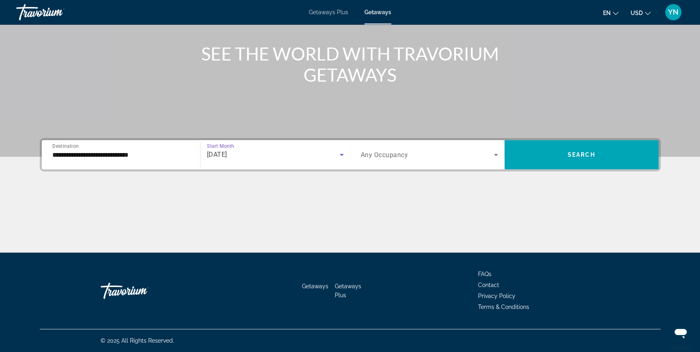
click at [444, 152] on span "Search widget" at bounding box center [427, 155] width 133 height 10
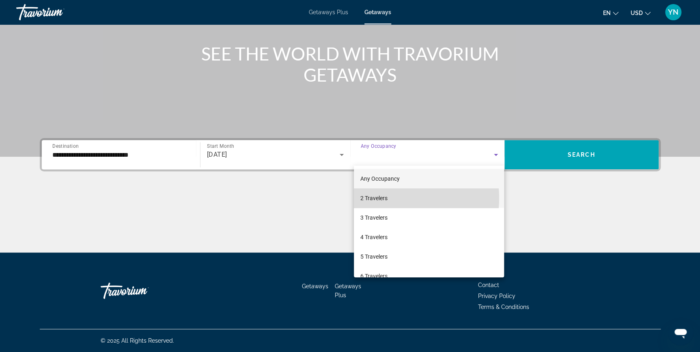
click at [399, 198] on mat-option "2 Travelers" at bounding box center [429, 197] width 150 height 19
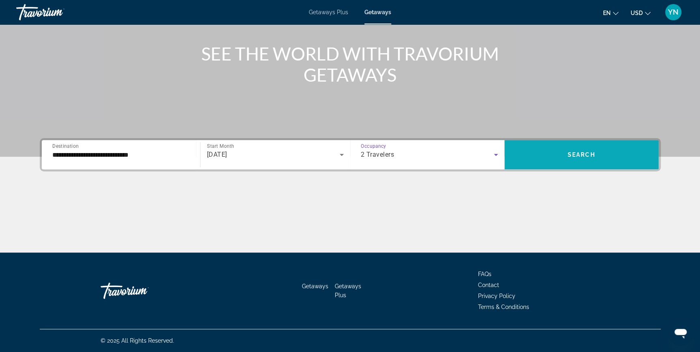
click at [556, 155] on span "Search widget" at bounding box center [582, 154] width 154 height 19
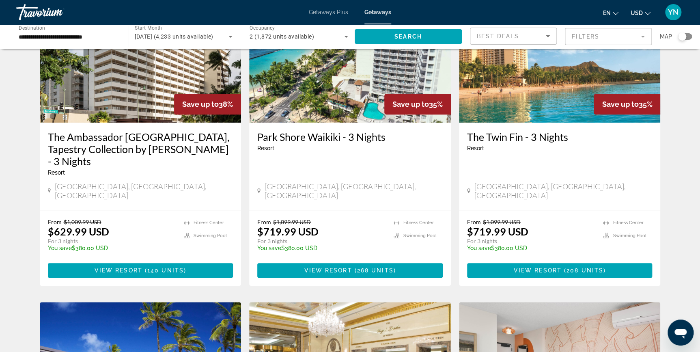
scroll to position [73, 0]
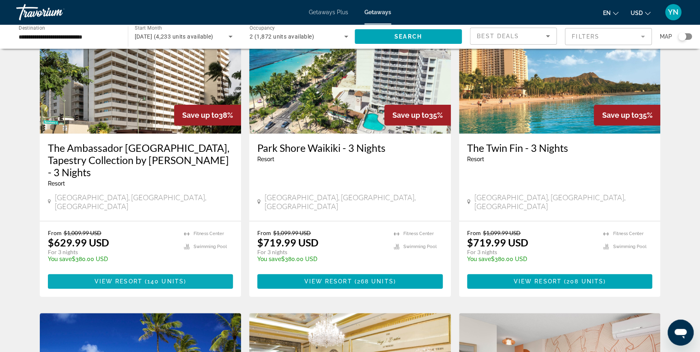
click at [177, 278] on span "140 units" at bounding box center [165, 281] width 37 height 6
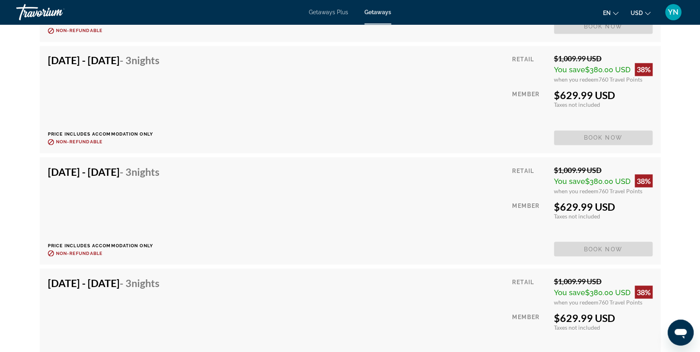
scroll to position [2103, 0]
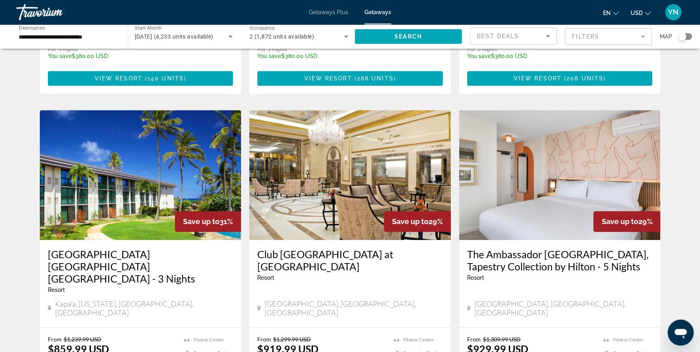
scroll to position [332, 0]
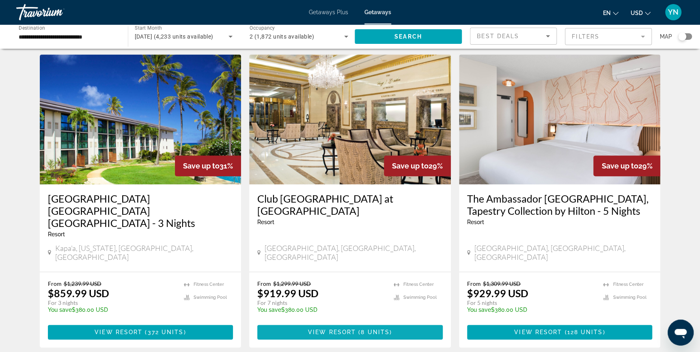
click at [344, 329] on span "View Resort" at bounding box center [332, 332] width 48 height 6
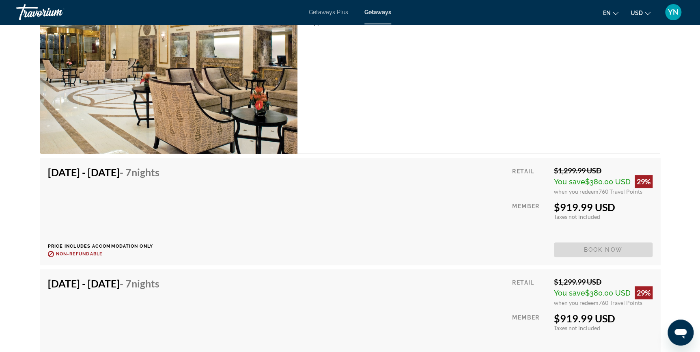
scroll to position [1616, 0]
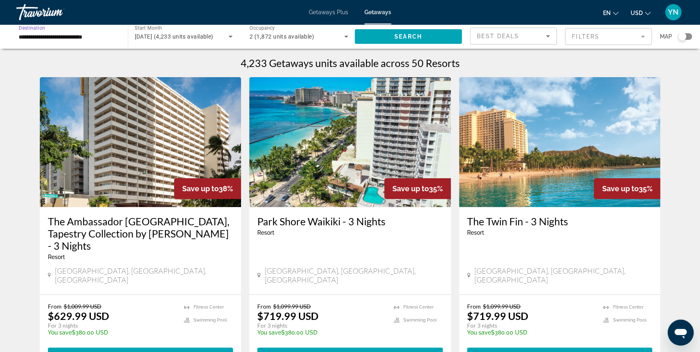
click at [42, 35] on input "**********" at bounding box center [68, 37] width 99 height 10
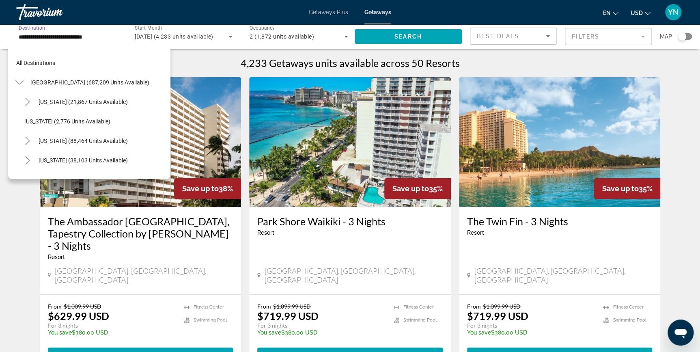
scroll to position [146, 0]
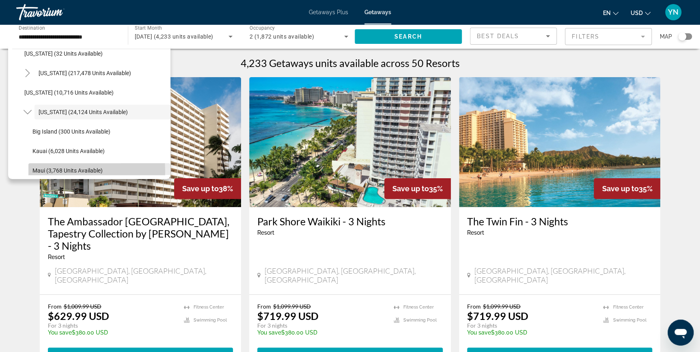
click at [40, 171] on span "Maui (3,768 units available)" at bounding box center [67, 170] width 70 height 6
type input "**********"
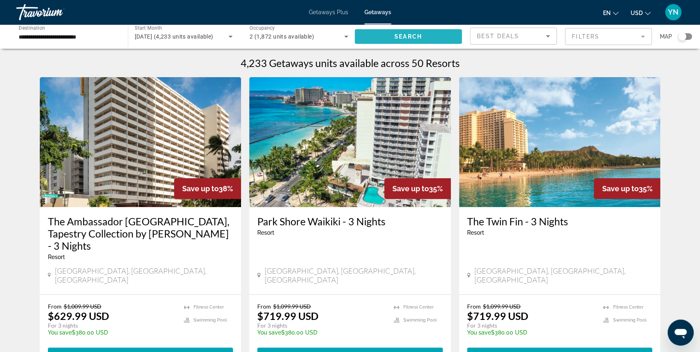
click at [393, 32] on span "Search widget" at bounding box center [409, 36] width 108 height 19
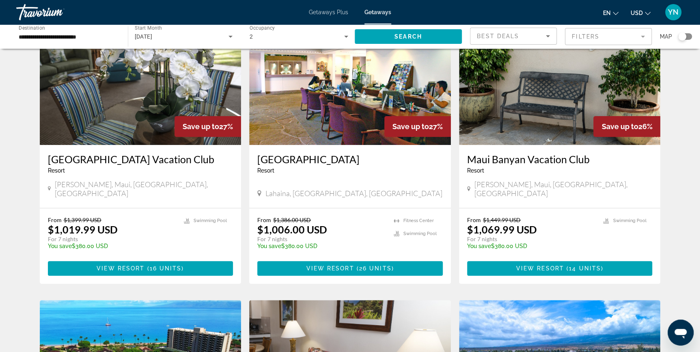
scroll to position [37, 0]
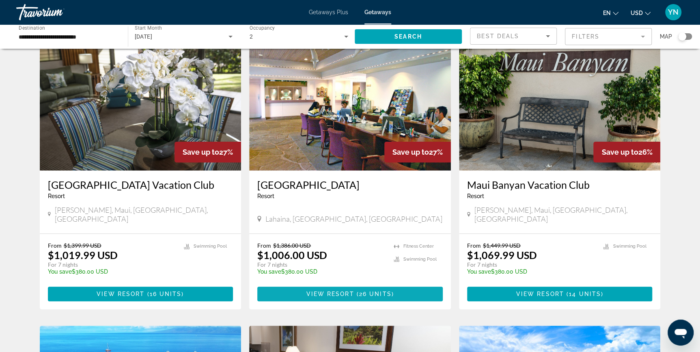
click at [307, 291] on span "View Resort" at bounding box center [330, 294] width 48 height 6
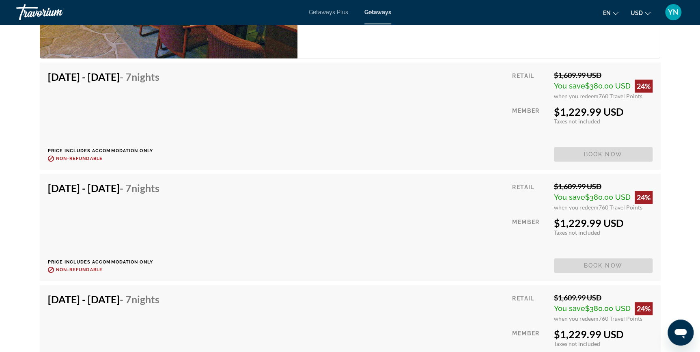
scroll to position [1624, 0]
click at [596, 161] on span "Book now" at bounding box center [603, 154] width 99 height 15
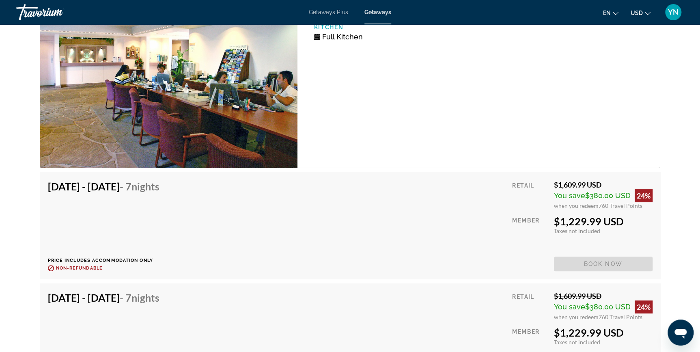
scroll to position [1513, 0]
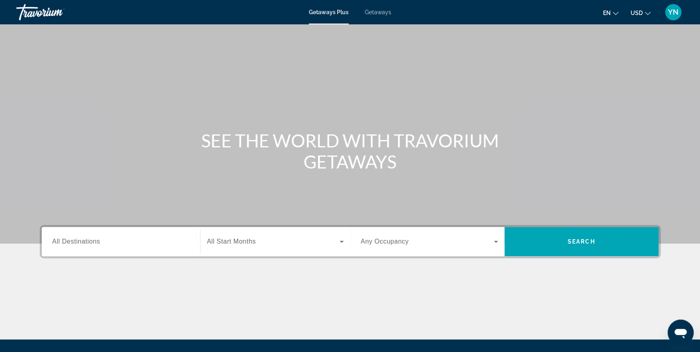
click at [90, 245] on span "All Destinations" at bounding box center [76, 241] width 48 height 7
click at [90, 245] on input "Destination All Destinations" at bounding box center [120, 242] width 137 height 10
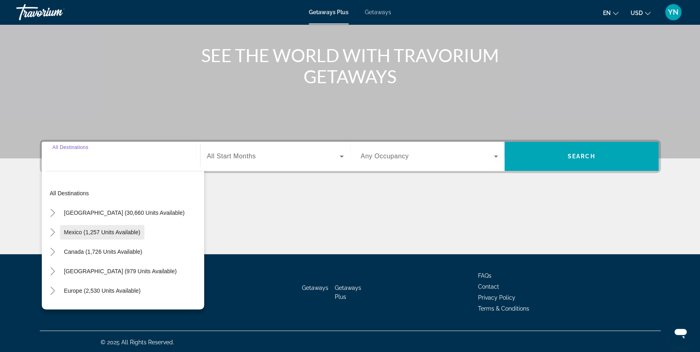
scroll to position [87, 0]
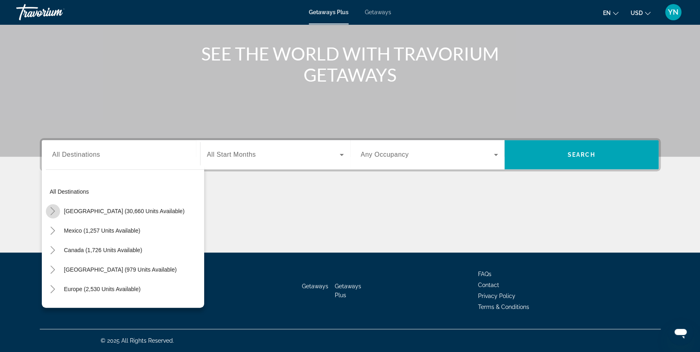
click at [54, 211] on icon "Toggle United States (30,660 units available)" at bounding box center [53, 211] width 4 height 8
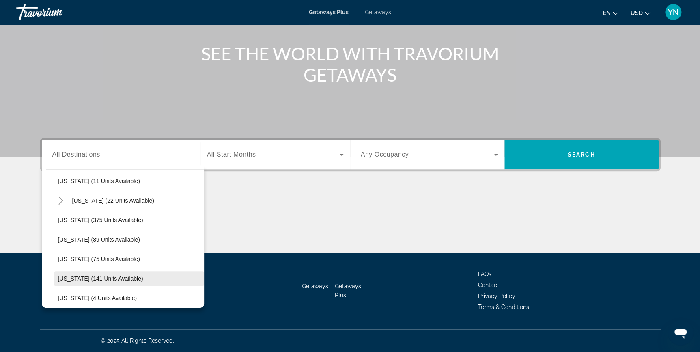
scroll to position [134, 0]
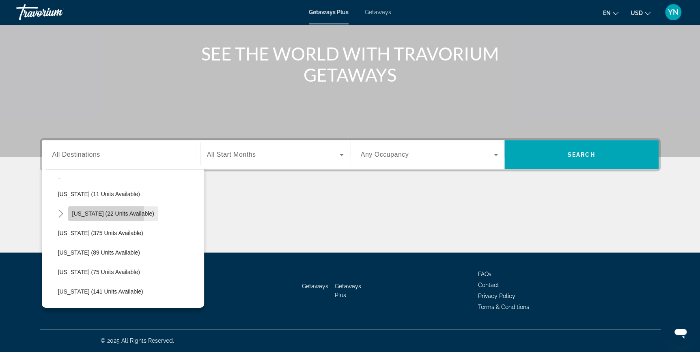
click at [85, 212] on span "[US_STATE] (22 units available)" at bounding box center [113, 213] width 82 height 6
type input "**********"
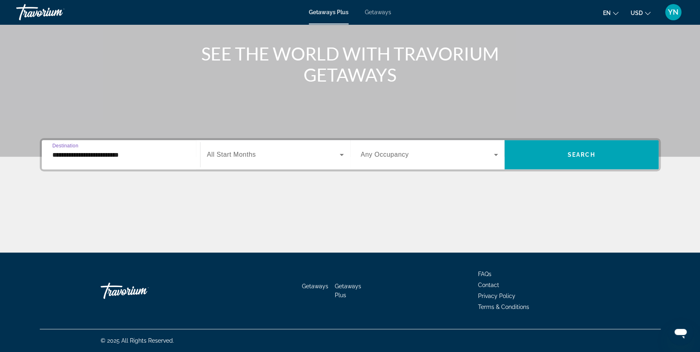
click at [288, 154] on span "Search widget" at bounding box center [273, 155] width 133 height 10
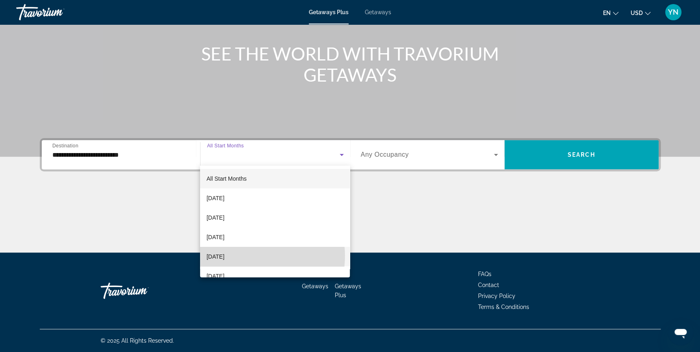
click at [247, 256] on mat-option "December 2025" at bounding box center [275, 256] width 150 height 19
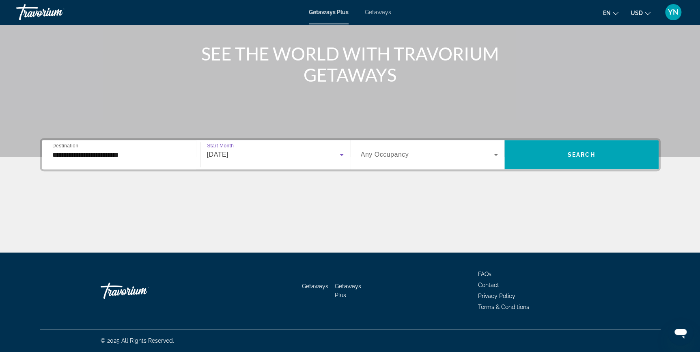
click at [428, 155] on span "Search widget" at bounding box center [427, 155] width 133 height 10
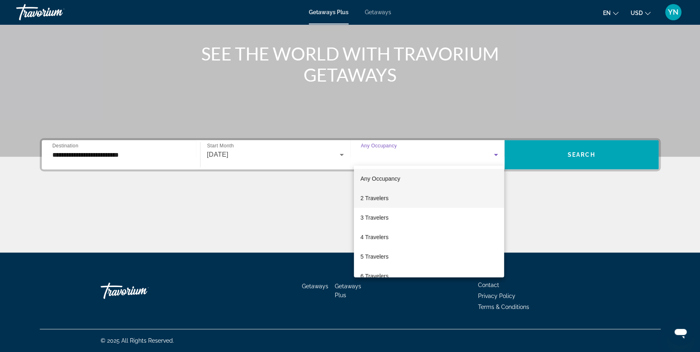
click at [379, 201] on span "2 Travelers" at bounding box center [374, 198] width 28 height 10
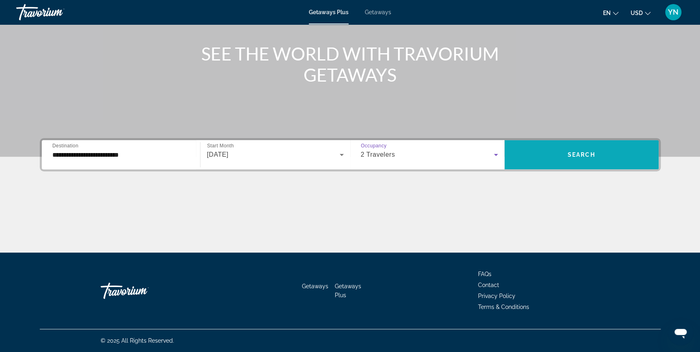
click at [567, 158] on span "Search widget" at bounding box center [582, 154] width 154 height 19
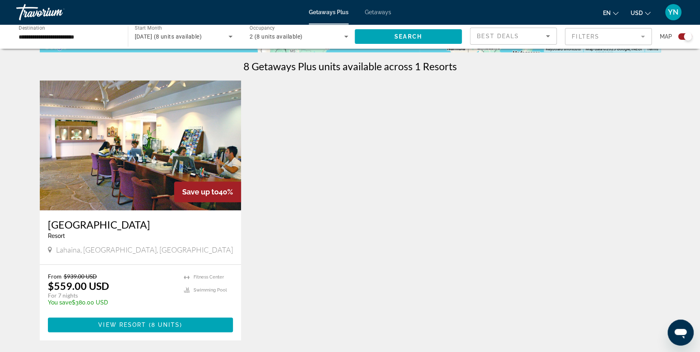
scroll to position [295, 0]
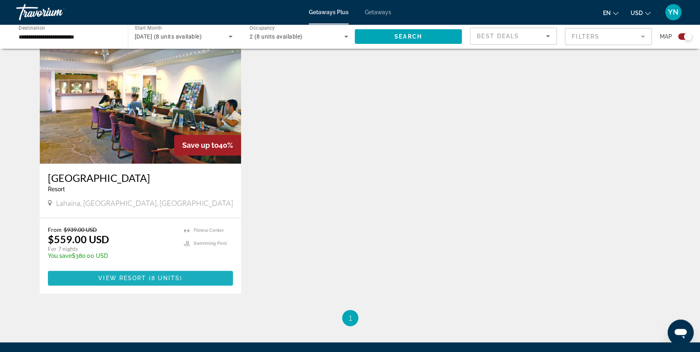
click at [178, 276] on span "8 units" at bounding box center [165, 278] width 29 height 6
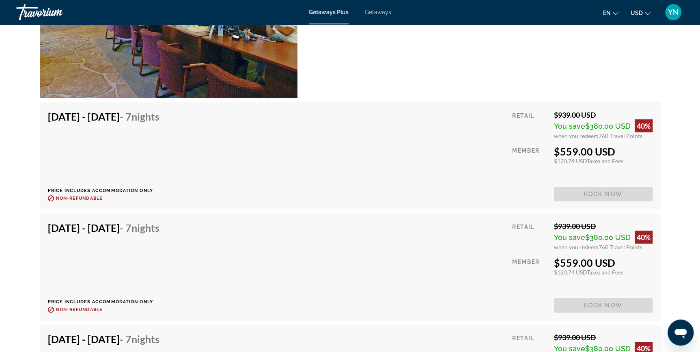
scroll to position [1513, 0]
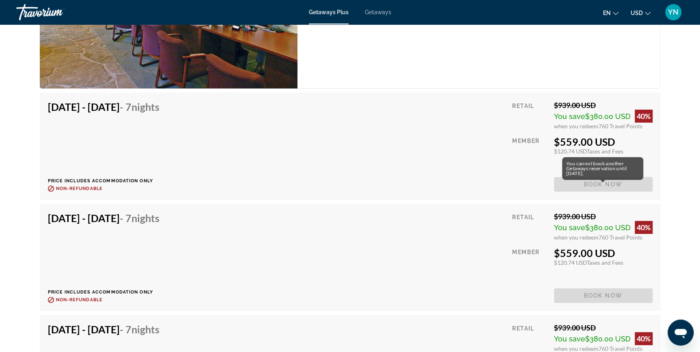
click at [604, 192] on span "Book now" at bounding box center [603, 184] width 99 height 15
click at [608, 192] on span "Book now" at bounding box center [603, 184] width 99 height 15
drag, startPoint x: 608, startPoint y: 194, endPoint x: 574, endPoint y: 191, distance: 33.5
click at [574, 191] on span "Book now" at bounding box center [603, 184] width 99 height 15
click at [568, 192] on span "Book now" at bounding box center [603, 184] width 99 height 15
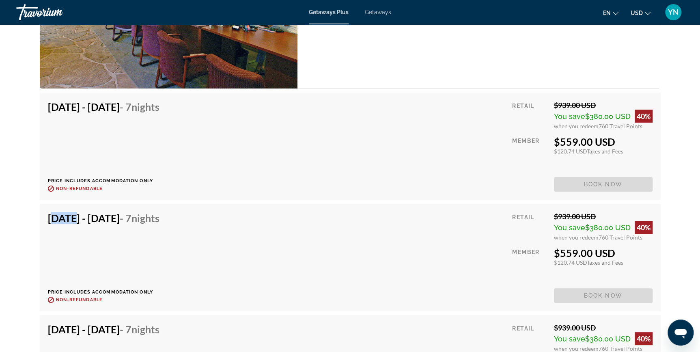
click at [568, 192] on span "Book now" at bounding box center [603, 184] width 99 height 15
drag, startPoint x: 568, startPoint y: 194, endPoint x: 563, endPoint y: 191, distance: 5.6
click at [563, 191] on span "Book now" at bounding box center [603, 184] width 99 height 15
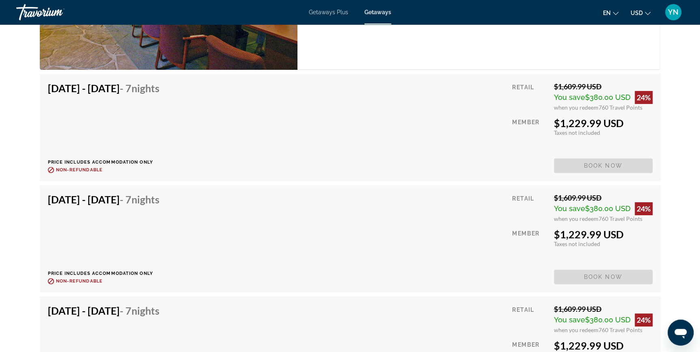
scroll to position [1624, 0]
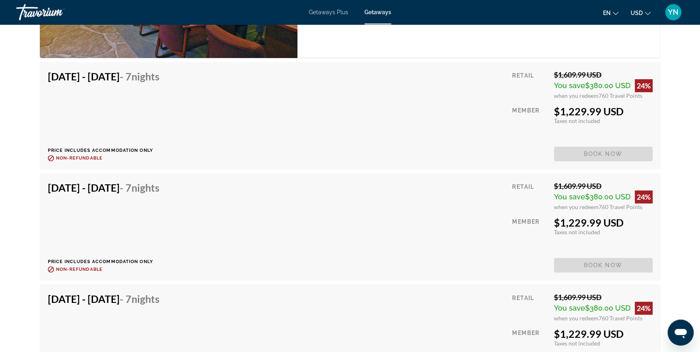
click at [332, 10] on span "Getaways Plus" at bounding box center [328, 12] width 39 height 6
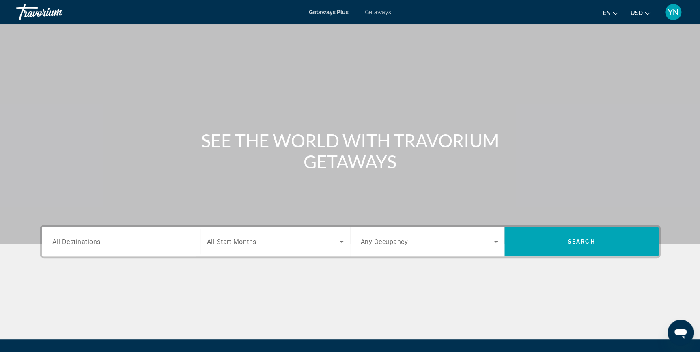
click at [85, 239] on span "All Destinations" at bounding box center [76, 241] width 48 height 8
click at [85, 239] on input "Destination All Destinations" at bounding box center [120, 242] width 137 height 10
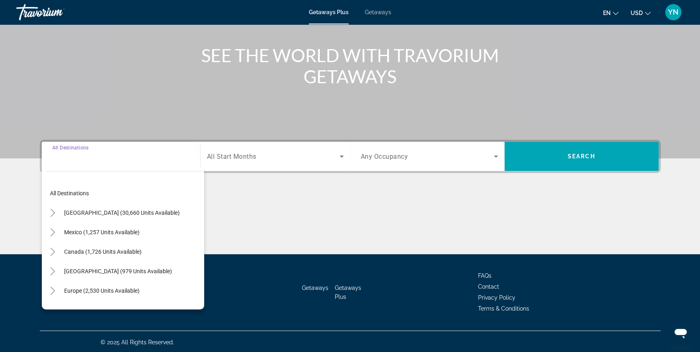
scroll to position [87, 0]
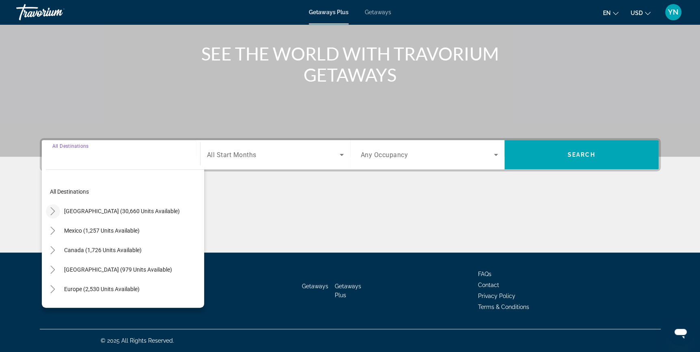
click at [54, 210] on icon "Toggle United States (30,660 units available)" at bounding box center [53, 211] width 8 height 8
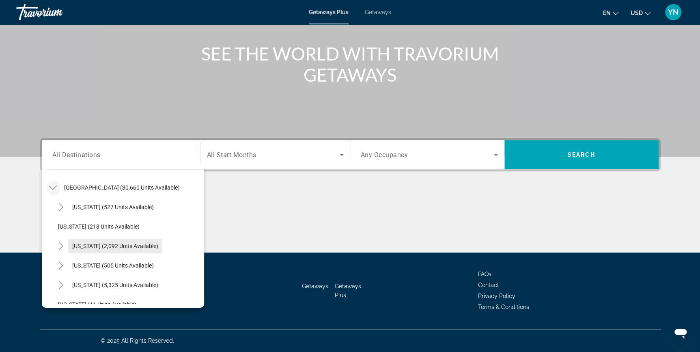
scroll to position [97, 0]
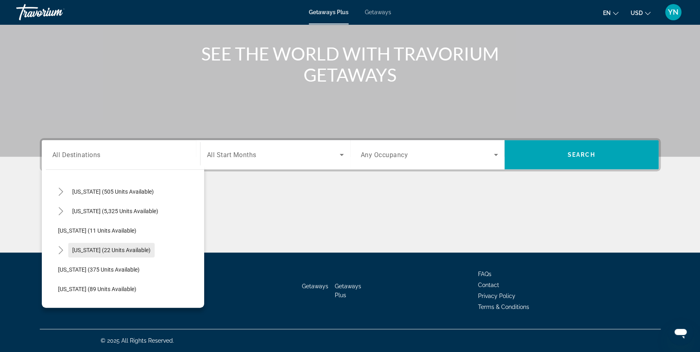
click at [76, 250] on span "[US_STATE] (22 units available)" at bounding box center [111, 250] width 78 height 6
type input "**********"
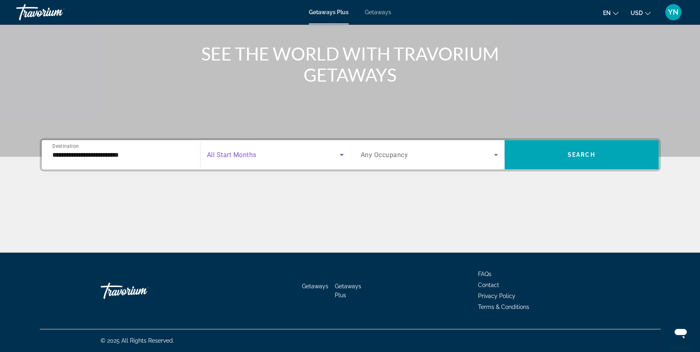
click at [241, 150] on span "Search widget" at bounding box center [273, 155] width 133 height 10
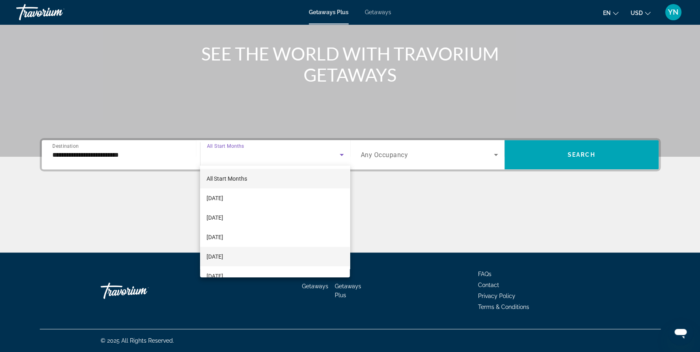
click at [223, 257] on span "[DATE]" at bounding box center [215, 257] width 17 height 10
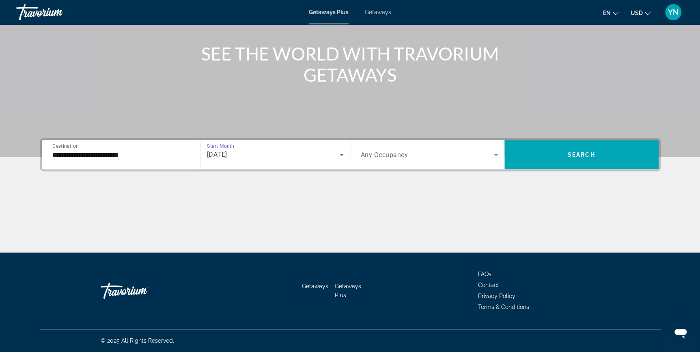
click at [471, 155] on span "Search widget" at bounding box center [427, 155] width 133 height 10
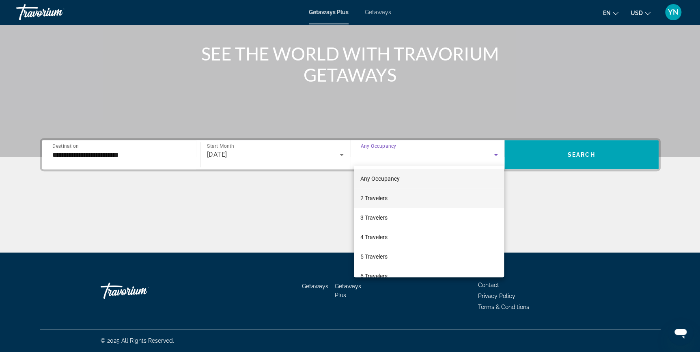
click at [379, 198] on span "2 Travelers" at bounding box center [373, 198] width 27 height 10
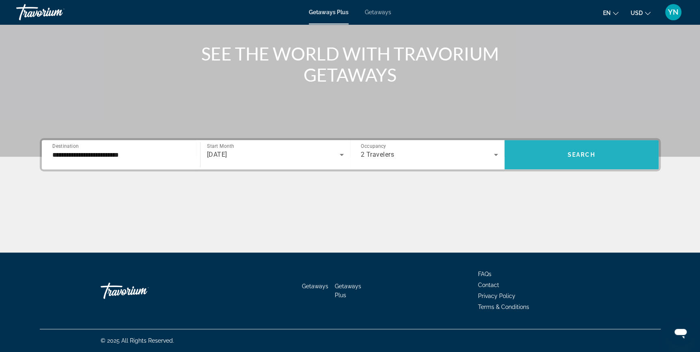
click at [586, 152] on span "Search" at bounding box center [582, 154] width 28 height 6
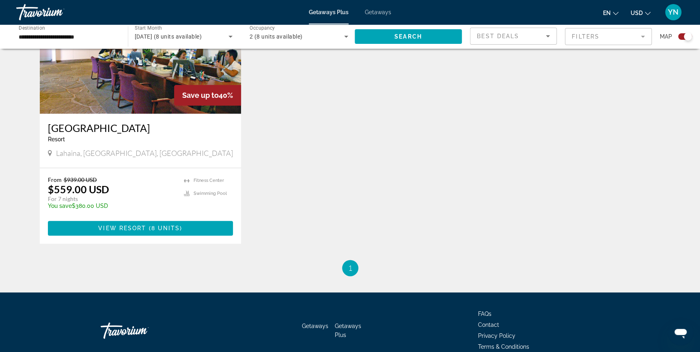
scroll to position [369, 0]
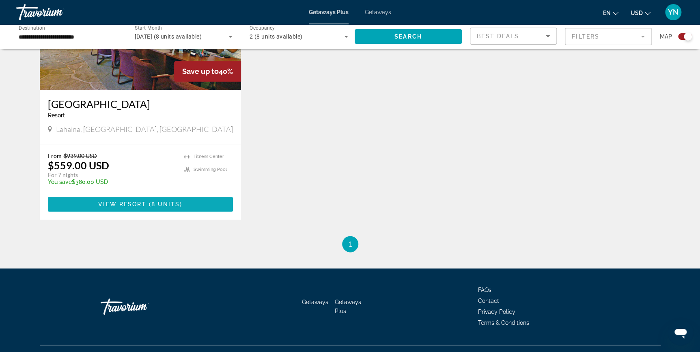
click at [194, 201] on span "Main content" at bounding box center [140, 203] width 185 height 19
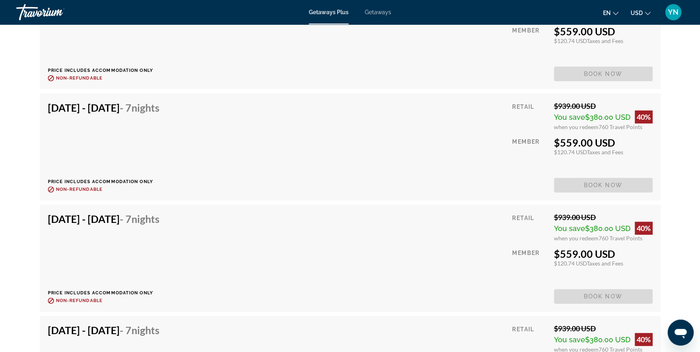
scroll to position [1624, 0]
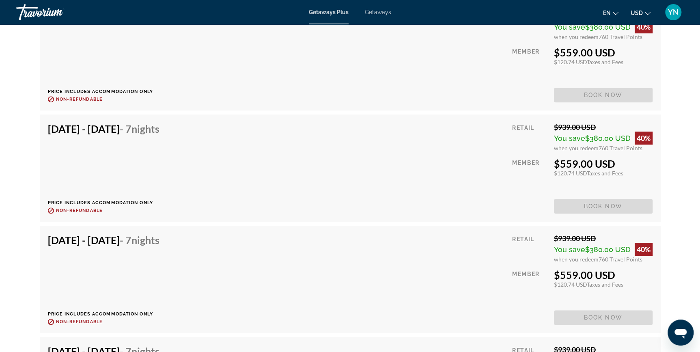
scroll to position [1882, 0]
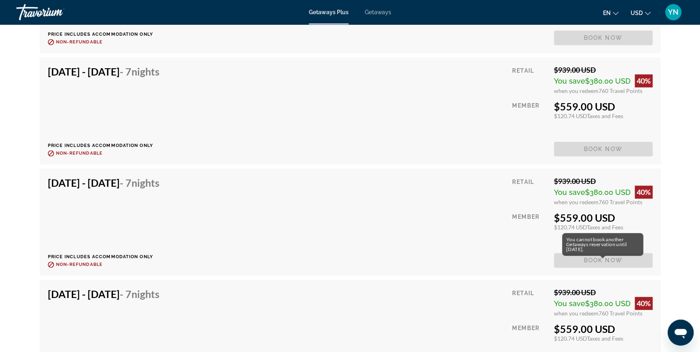
click at [608, 267] on span "Book now" at bounding box center [603, 260] width 99 height 15
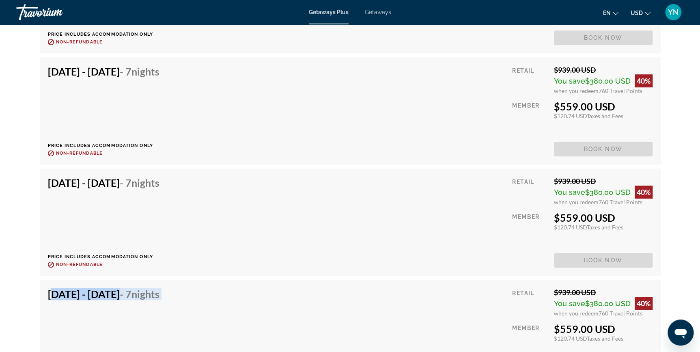
click at [608, 267] on span "Book now" at bounding box center [603, 260] width 99 height 15
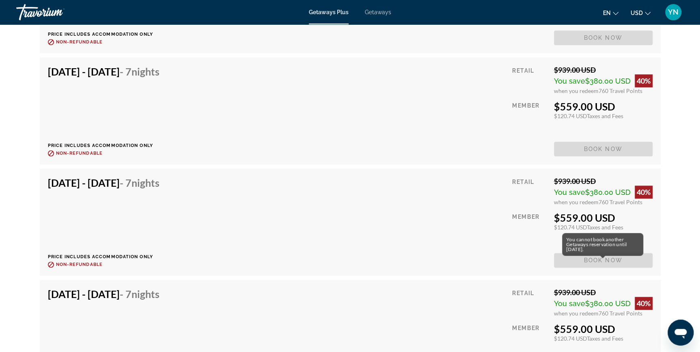
drag, startPoint x: 608, startPoint y: 270, endPoint x: 594, endPoint y: 266, distance: 14.2
click at [594, 266] on span "Book now" at bounding box center [603, 260] width 99 height 15
click at [579, 267] on span "Book now" at bounding box center [603, 260] width 99 height 15
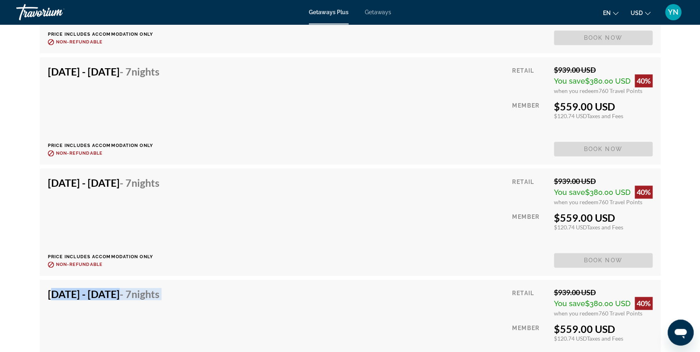
click at [579, 267] on span "Book now" at bounding box center [603, 260] width 99 height 15
drag, startPoint x: 579, startPoint y: 268, endPoint x: 564, endPoint y: 269, distance: 15.0
click at [564, 267] on span "Book now" at bounding box center [603, 260] width 99 height 15
click at [621, 266] on span "Book now" at bounding box center [603, 260] width 99 height 15
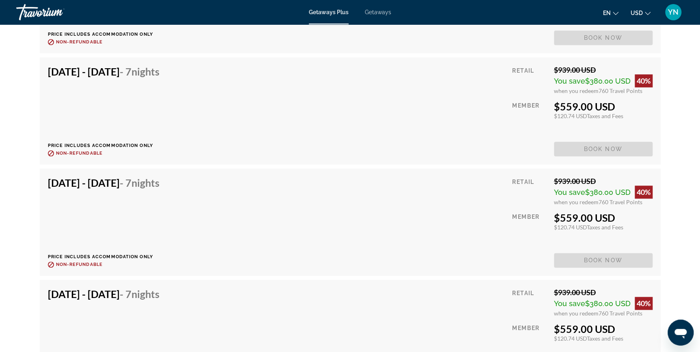
click at [601, 267] on span "Book now" at bounding box center [603, 260] width 99 height 15
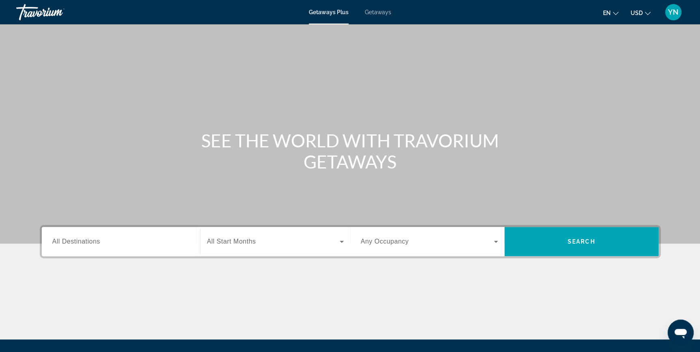
click at [73, 241] on span "All Destinations" at bounding box center [76, 241] width 48 height 7
click at [73, 241] on input "Destination All Destinations" at bounding box center [120, 242] width 137 height 10
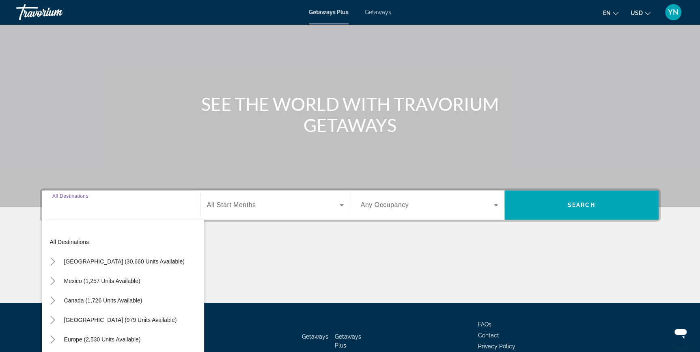
scroll to position [87, 0]
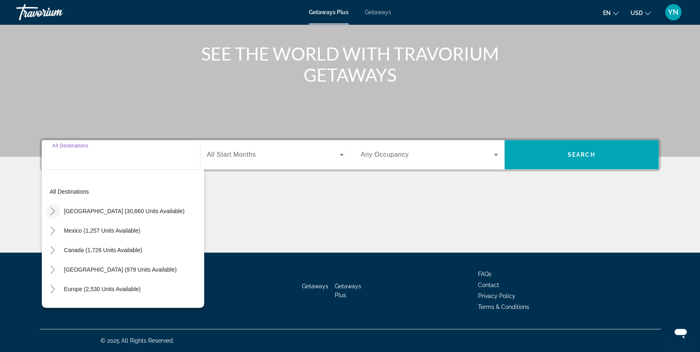
click at [52, 211] on icon "Toggle United States (30,660 units available)" at bounding box center [53, 211] width 8 height 8
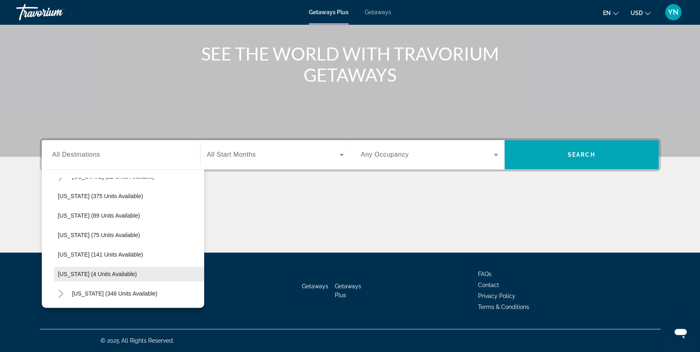
scroll to position [134, 0]
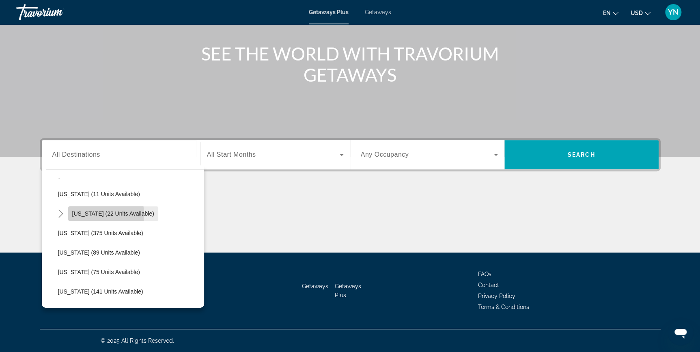
click at [84, 214] on span "[US_STATE] (22 units available)" at bounding box center [113, 213] width 82 height 6
type input "**********"
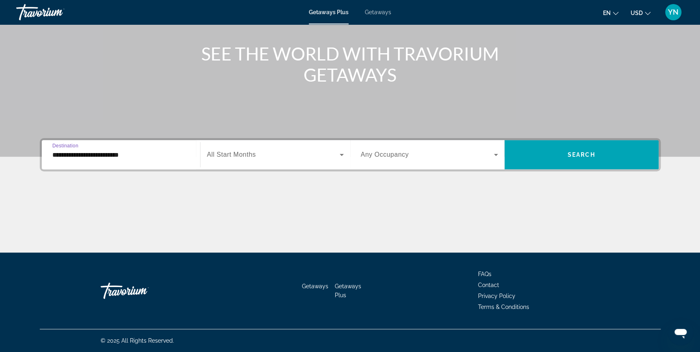
click at [261, 155] on span "Search widget" at bounding box center [273, 155] width 133 height 10
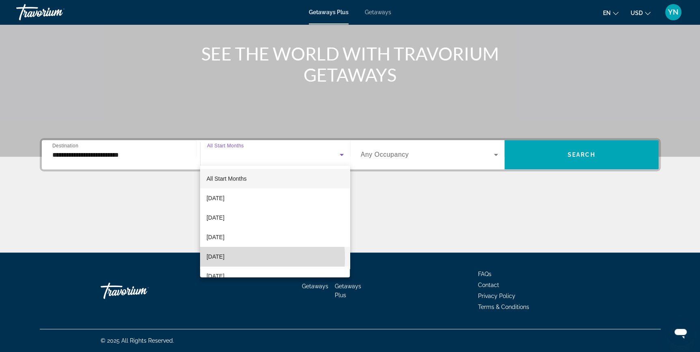
click at [224, 258] on span "[DATE]" at bounding box center [216, 257] width 18 height 10
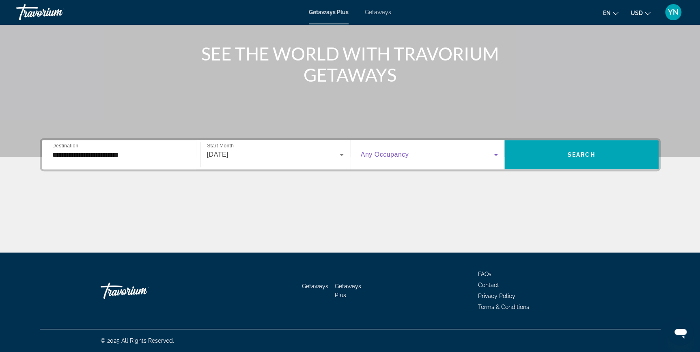
click at [491, 156] on icon "Search widget" at bounding box center [496, 155] width 10 height 10
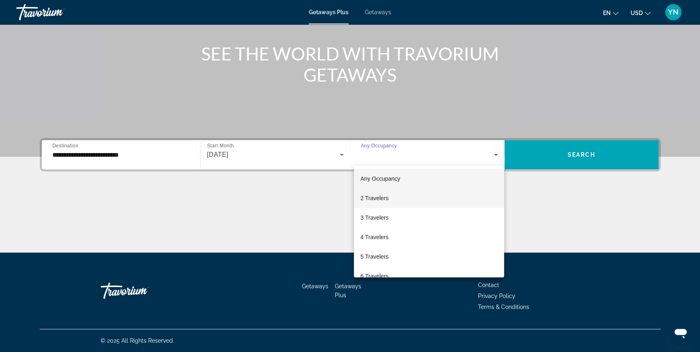
click at [382, 198] on span "2 Travelers" at bounding box center [374, 198] width 28 height 10
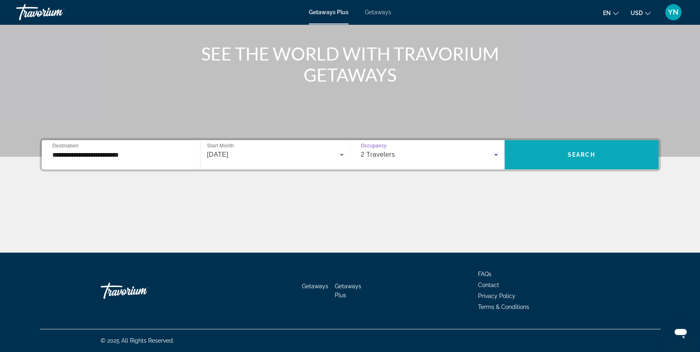
click at [579, 157] on span "Search widget" at bounding box center [582, 154] width 154 height 19
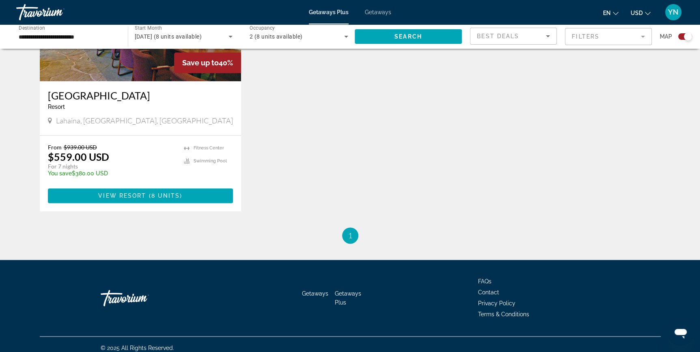
scroll to position [385, 0]
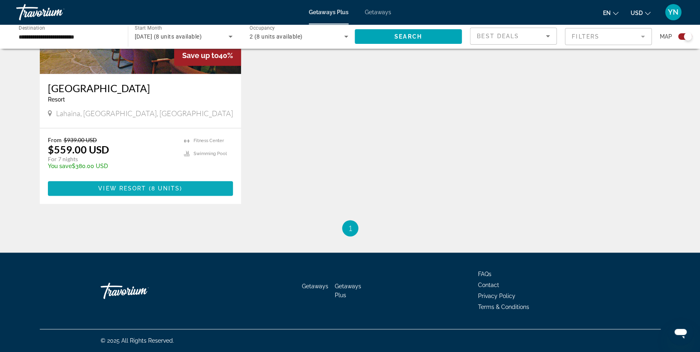
click at [170, 187] on span "8 units" at bounding box center [165, 188] width 29 height 6
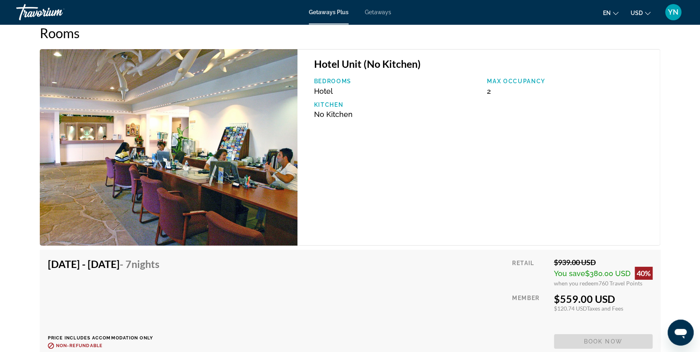
scroll to position [1363, 0]
